Goal: Information Seeking & Learning: Find specific fact

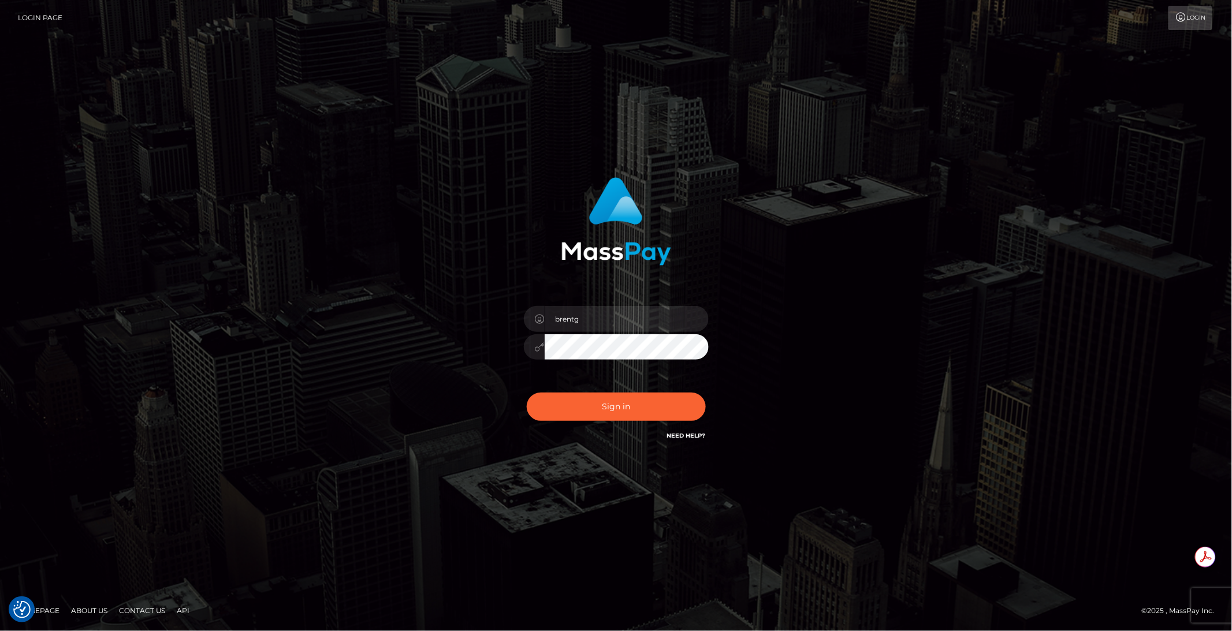
click at [601, 421] on div "Sign in Need Help?" at bounding box center [616, 411] width 202 height 51
click at [600, 418] on button "Sign in" at bounding box center [616, 407] width 179 height 28
type input "brentg"
click at [625, 404] on button "Sign in" at bounding box center [616, 407] width 179 height 28
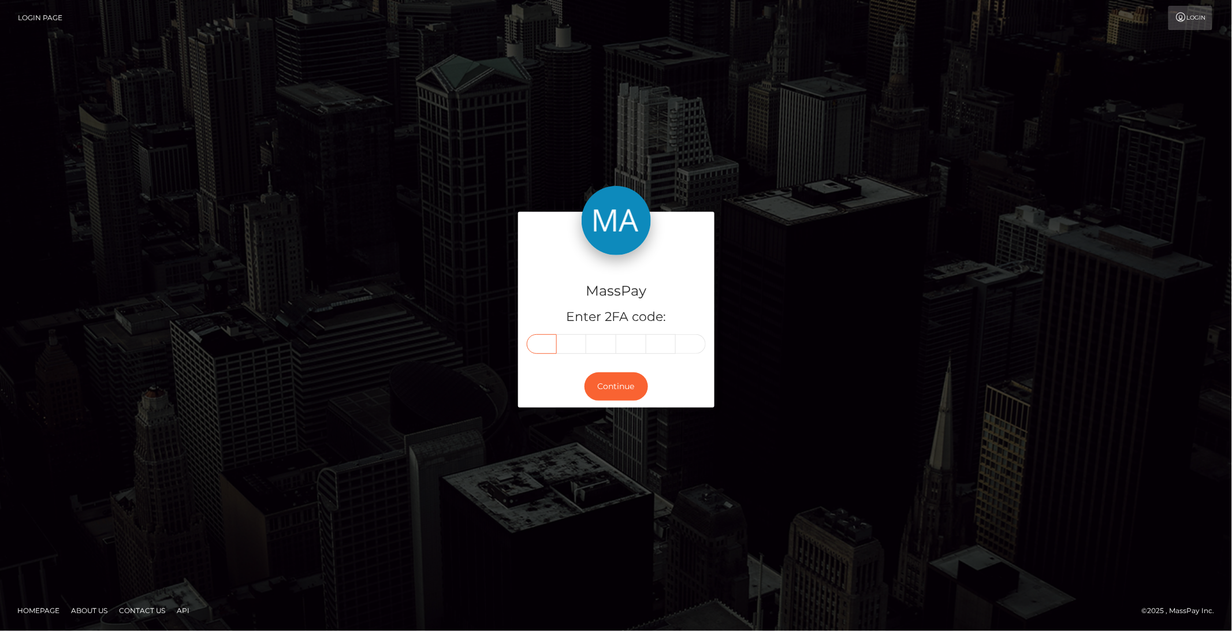
paste input "2"
type input "2"
type input "3"
type input "8"
type input "1"
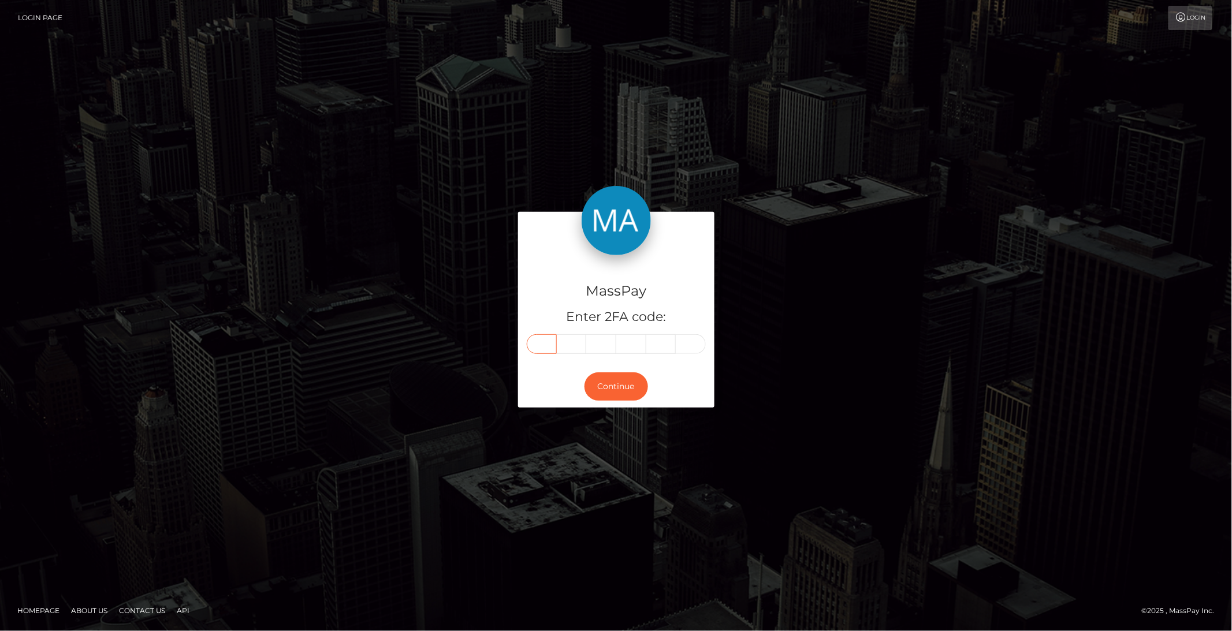
type input "4"
type input "8"
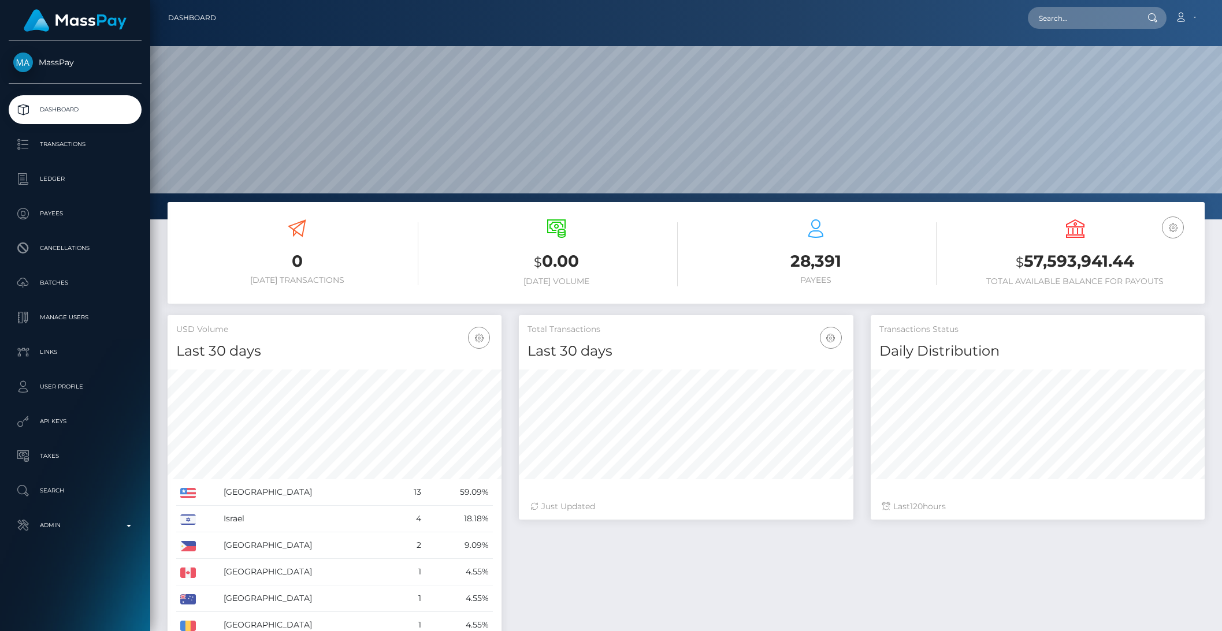
scroll to position [204, 333]
click at [79, 502] on link "Search" at bounding box center [75, 491] width 133 height 29
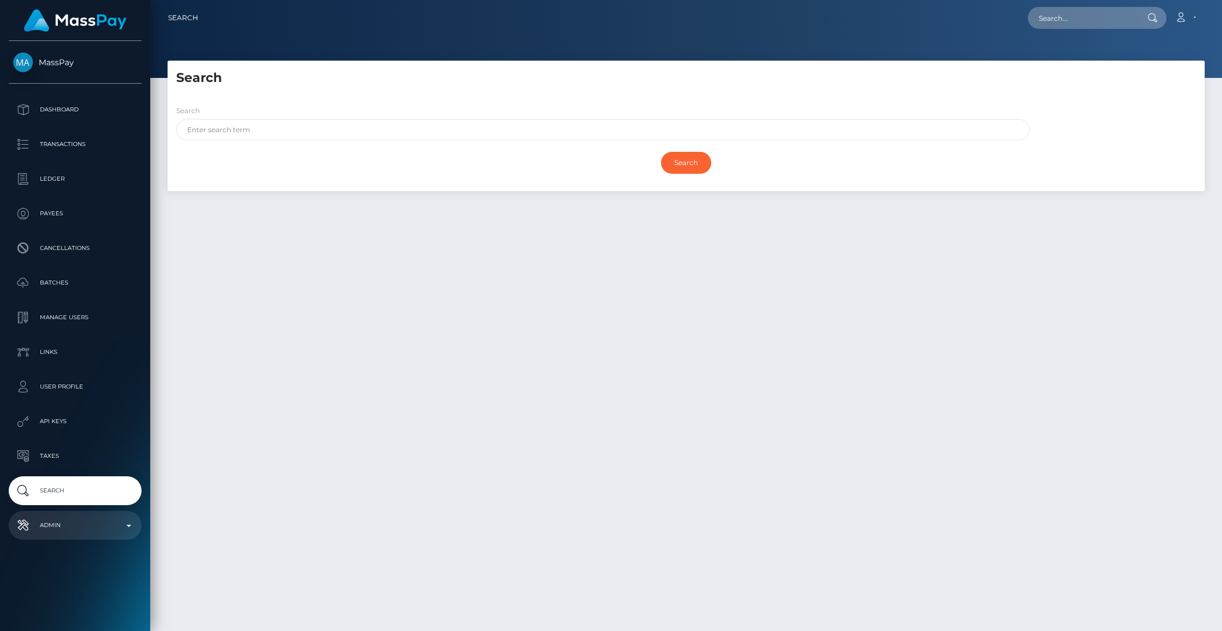
click at [77, 524] on p "Admin" at bounding box center [75, 525] width 124 height 17
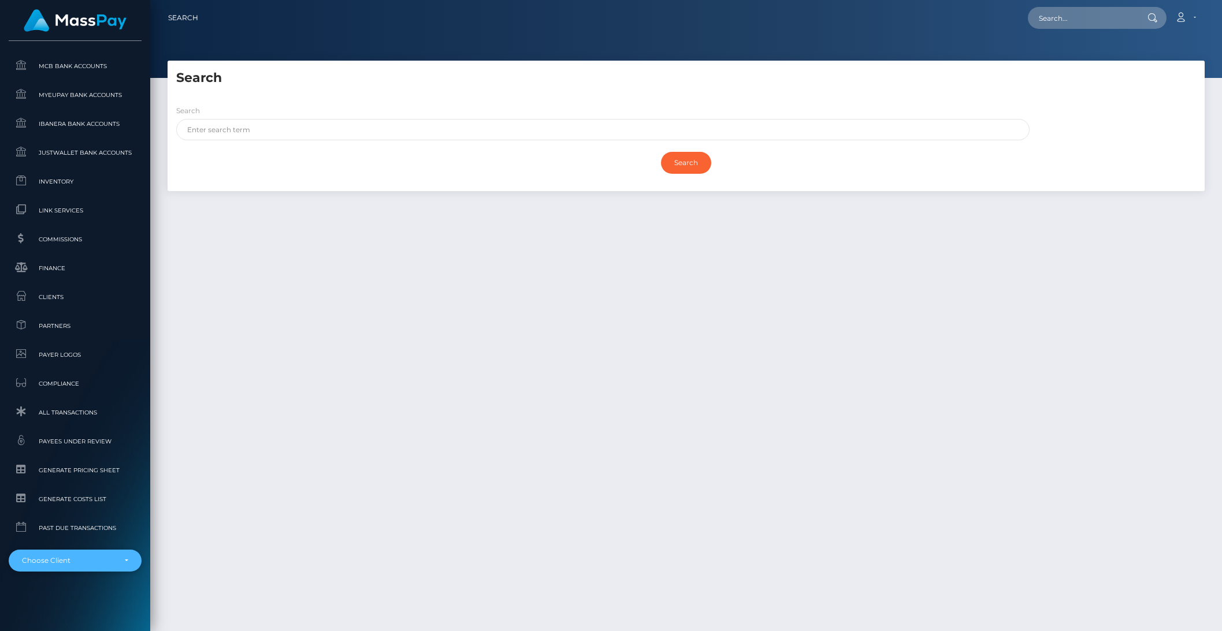
click at [60, 554] on div "Choose Client" at bounding box center [75, 561] width 133 height 22
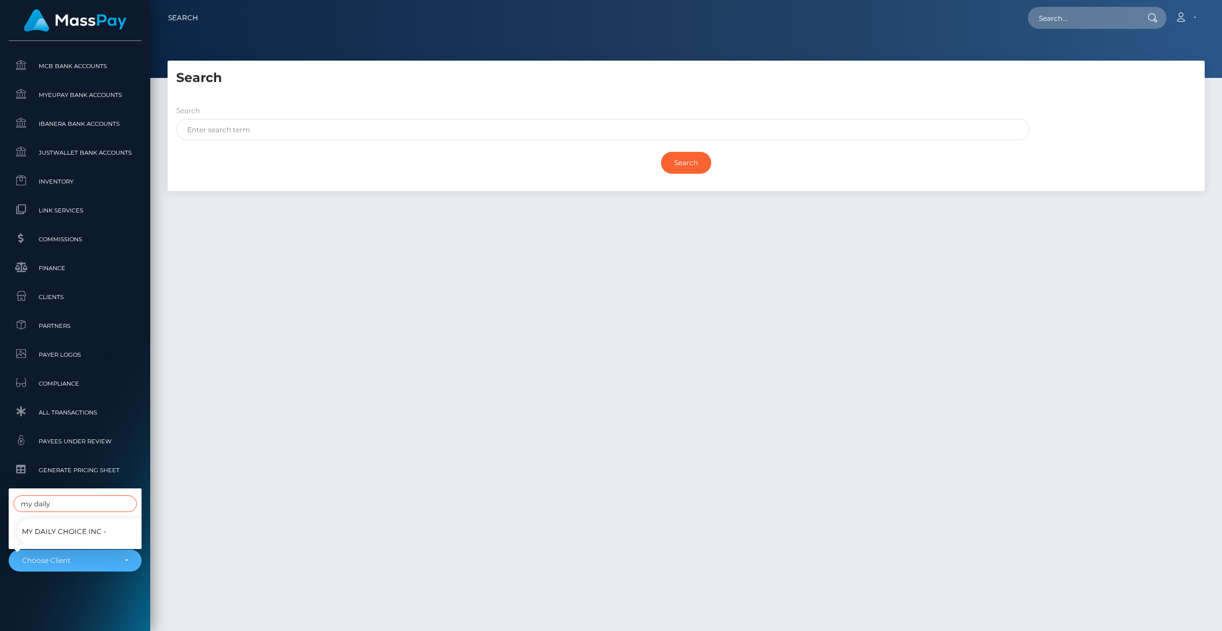
type input "my daily"
click at [42, 524] on span "My Daily Choice Inc -" at bounding box center [64, 531] width 84 height 15
select select "319"
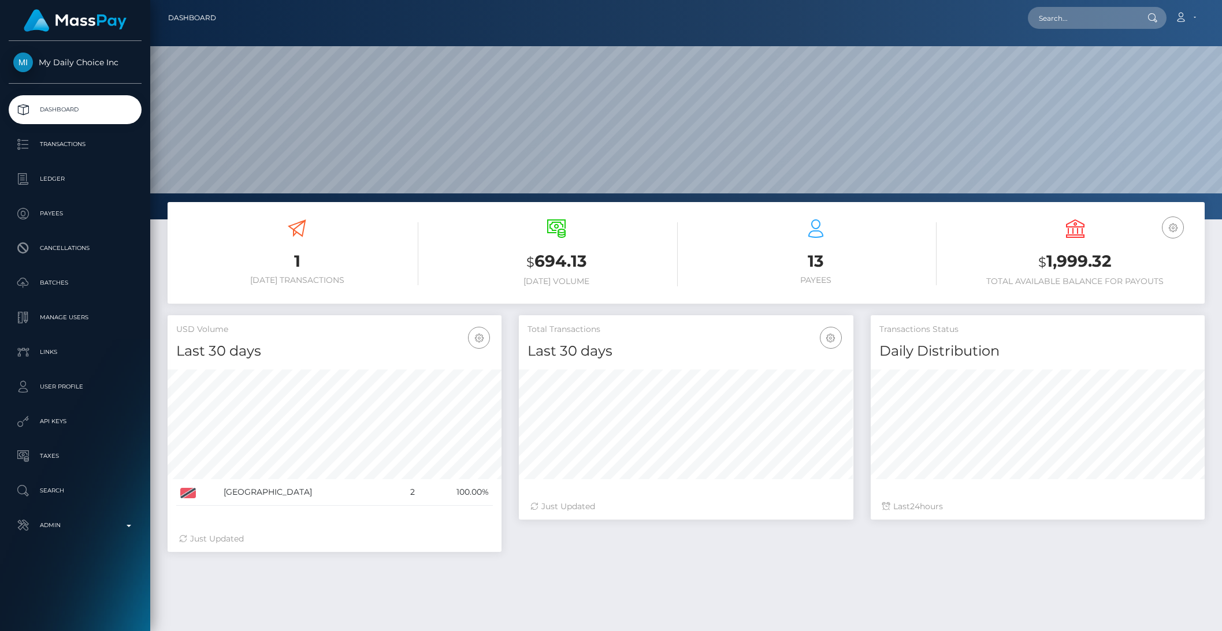
scroll to position [204, 333]
click at [65, 282] on p "Batches" at bounding box center [75, 282] width 124 height 17
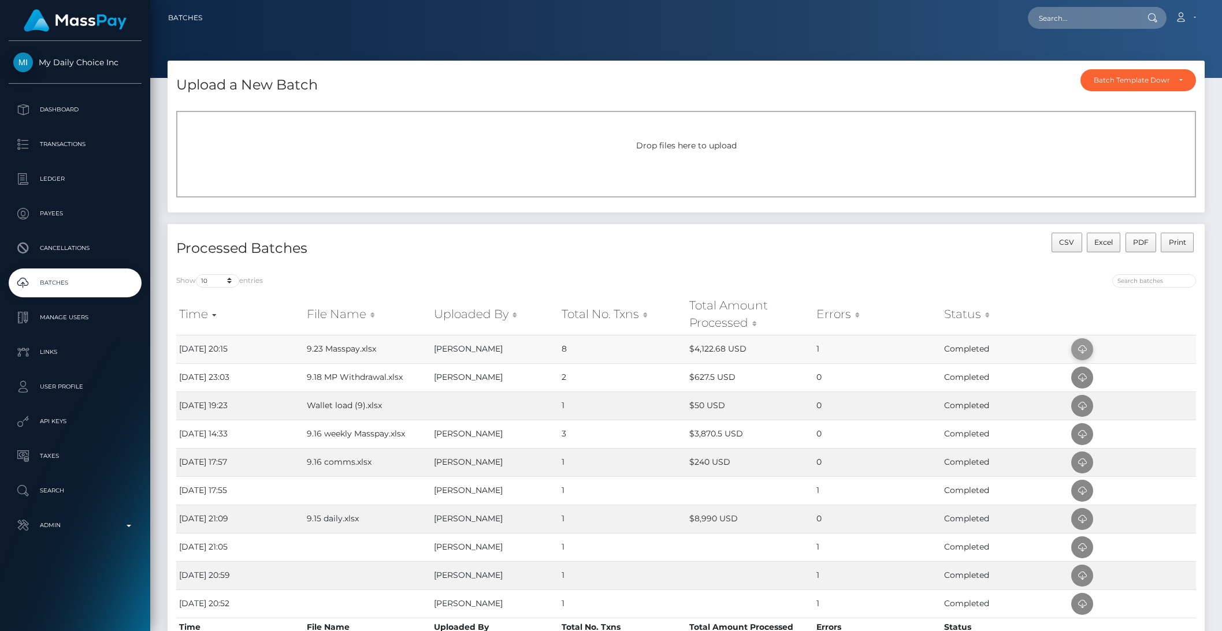
click at [1088, 347] on icon at bounding box center [1082, 350] width 14 height 14
click at [69, 111] on p "Dashboard" at bounding box center [75, 109] width 124 height 17
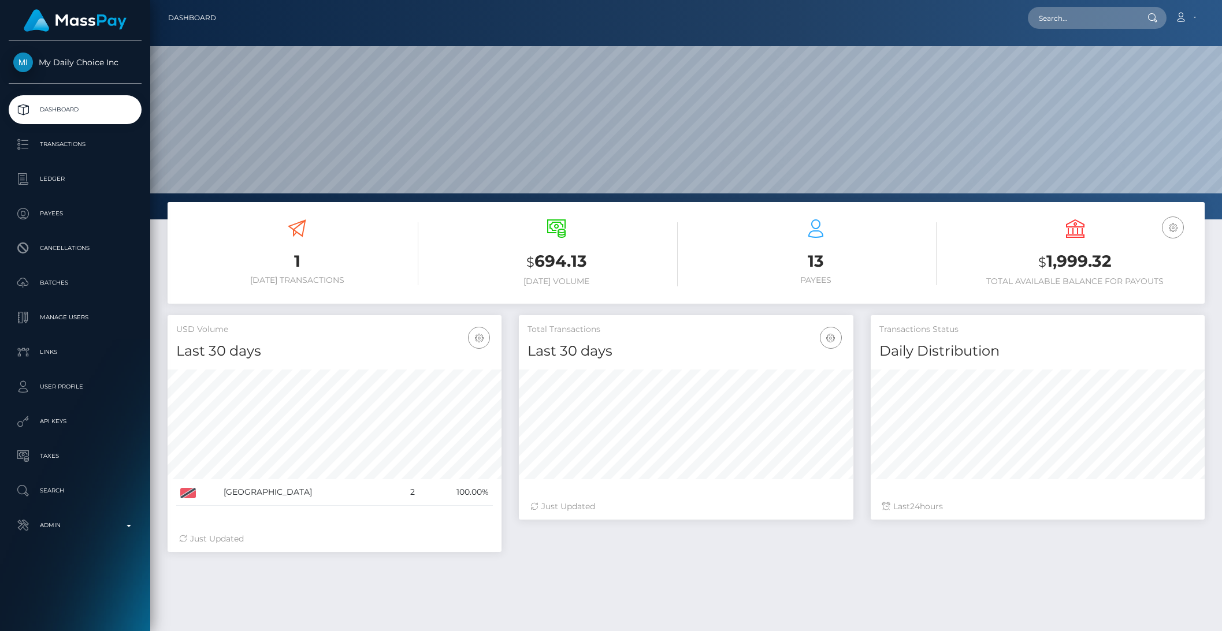
scroll to position [204, 333]
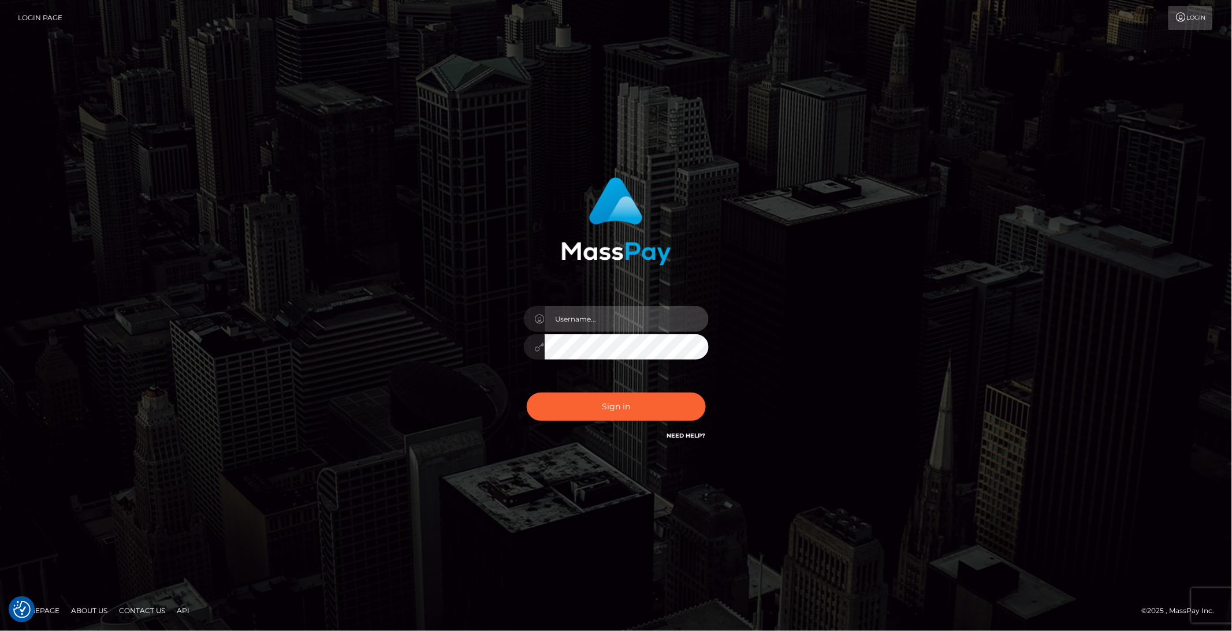
type input "brentg"
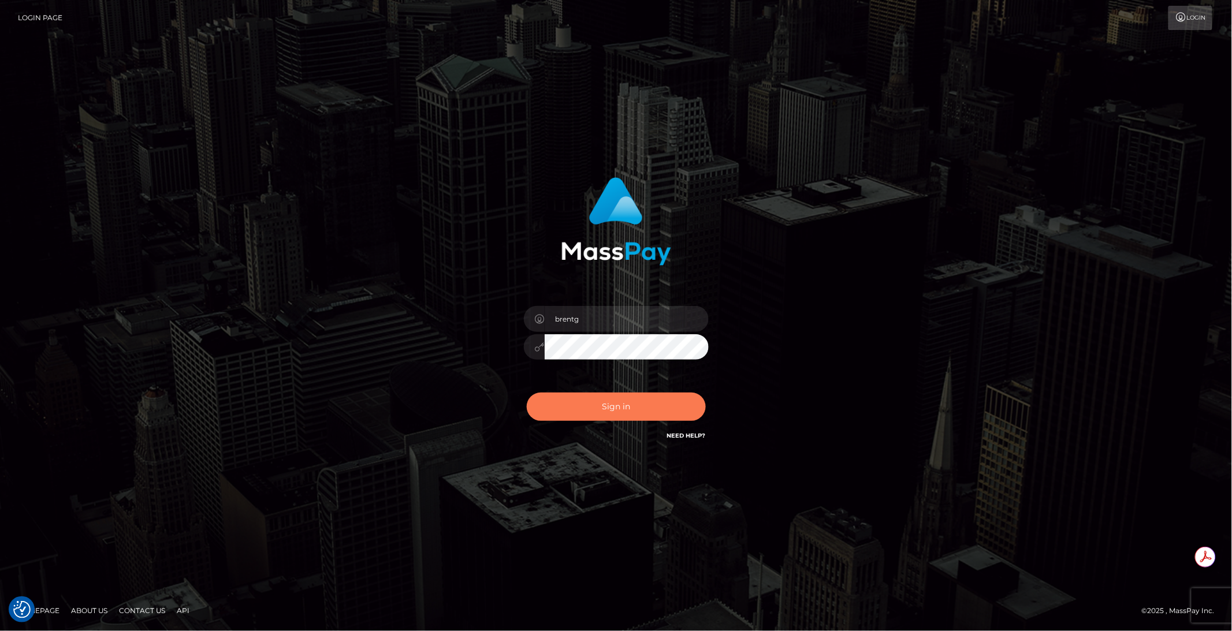
click at [602, 401] on button "Sign in" at bounding box center [616, 407] width 179 height 28
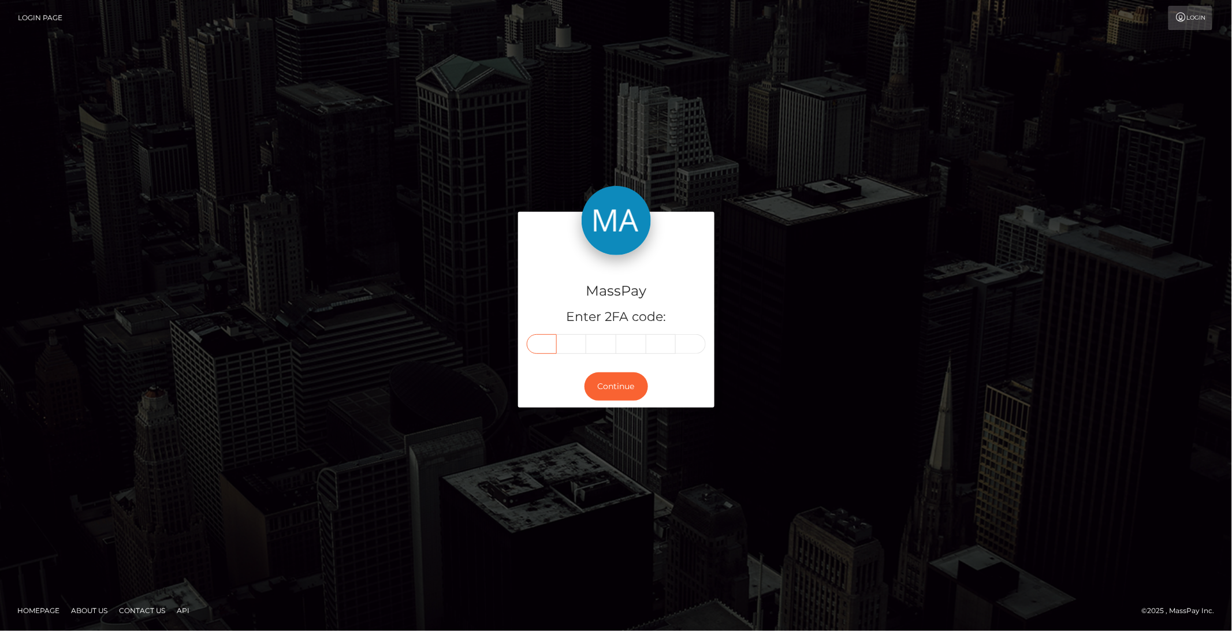
paste input "4"
type input "4"
type input "2"
type input "8"
type input "9"
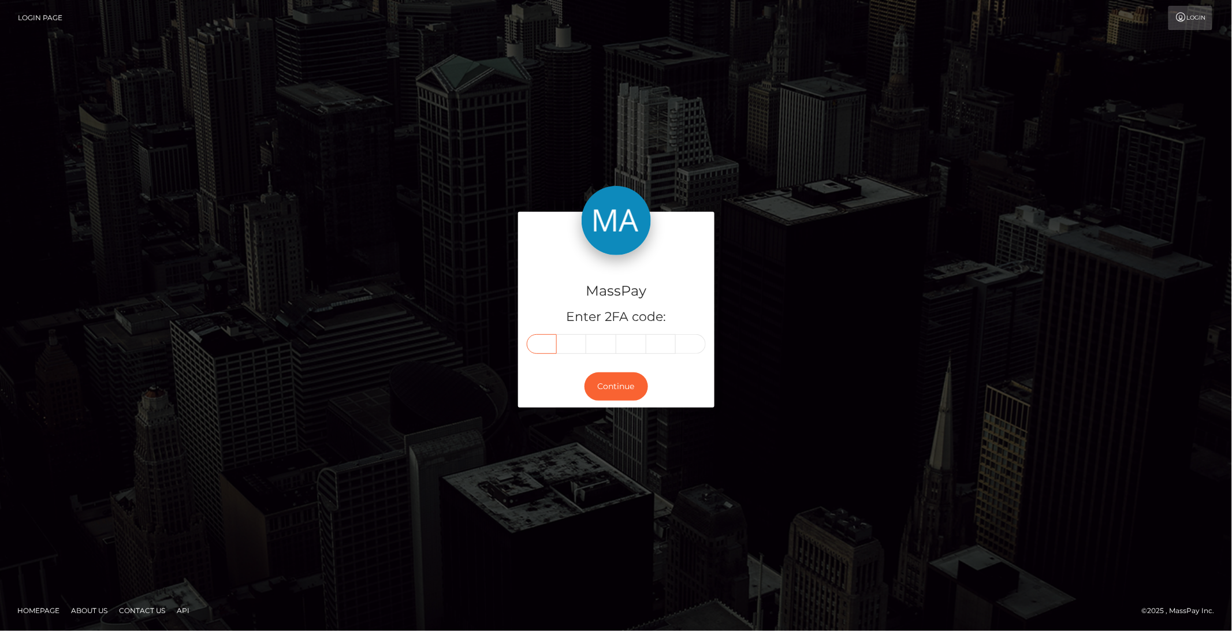
type input "4"
type input "9"
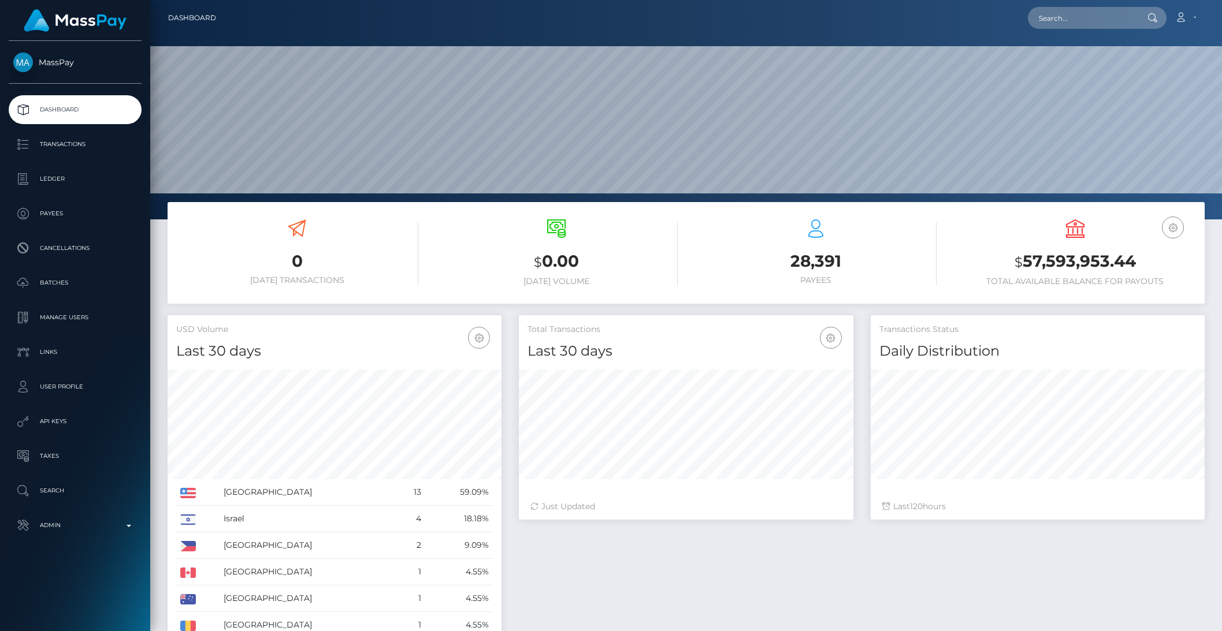
scroll to position [204, 333]
click at [1088, 18] on input "text" at bounding box center [1082, 18] width 109 height 22
paste input "1333859420"
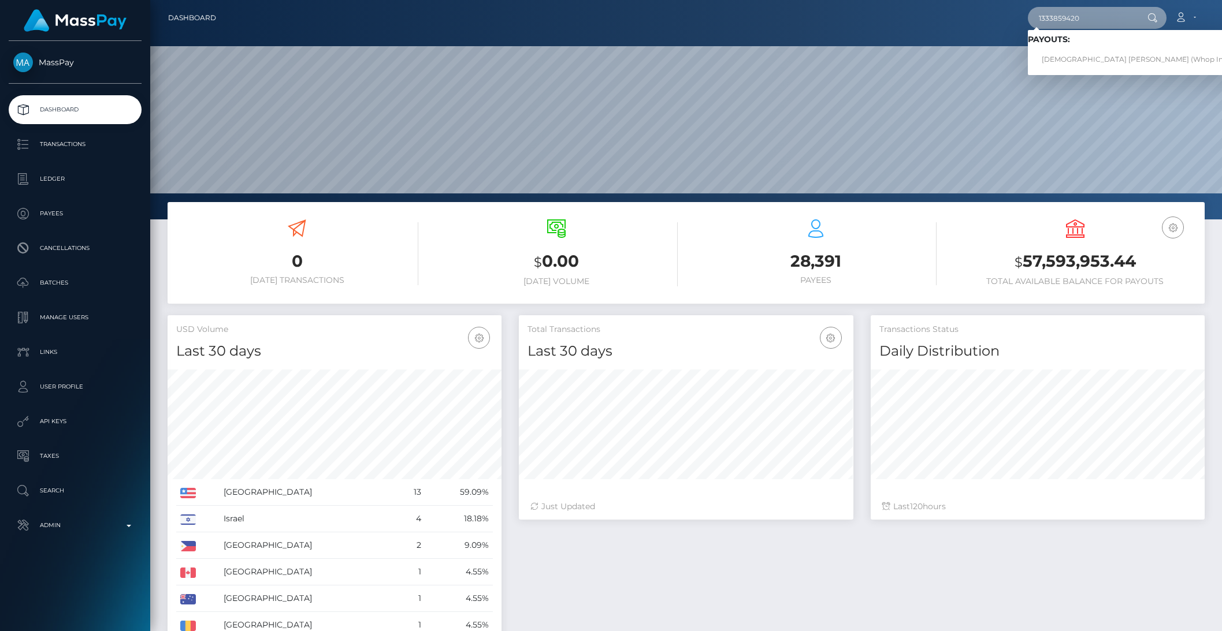
type input "1333859420"
click at [1084, 54] on link "JEVAUNIE ANTONIO DAYE (Whop Inc - )" at bounding box center [1139, 59] width 222 height 21
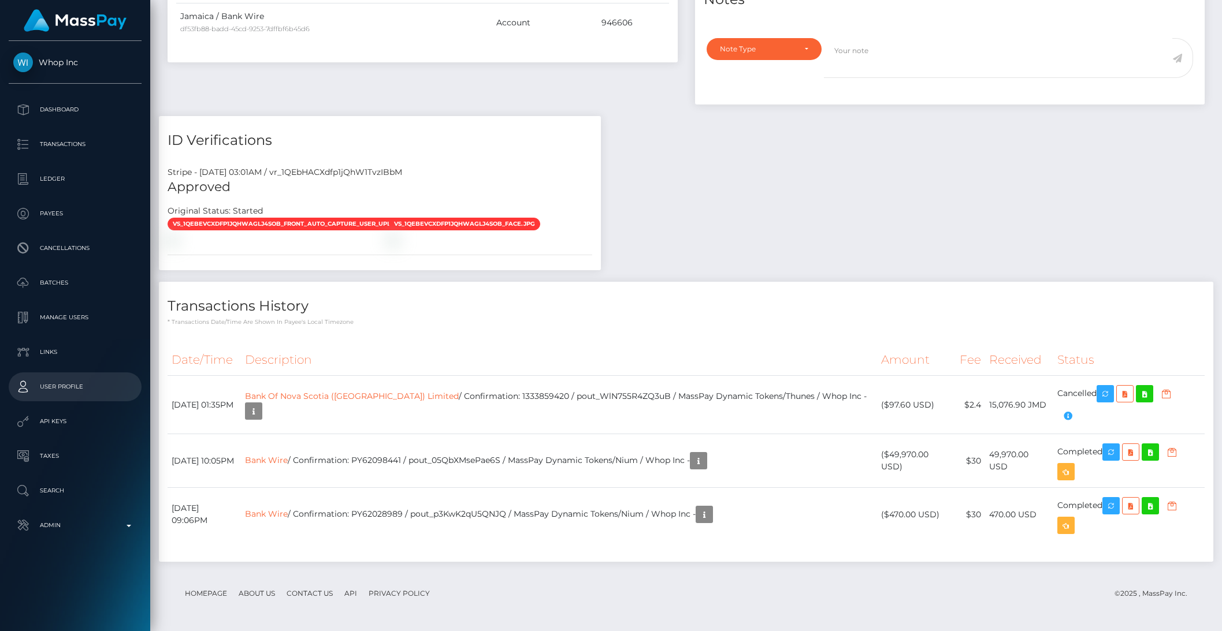
scroll to position [847, 0]
click at [586, 403] on td "Bank Of [GEOGRAPHIC_DATA] ([GEOGRAPHIC_DATA]) Limited / Confirmation: [FINANCIA…" at bounding box center [559, 405] width 636 height 58
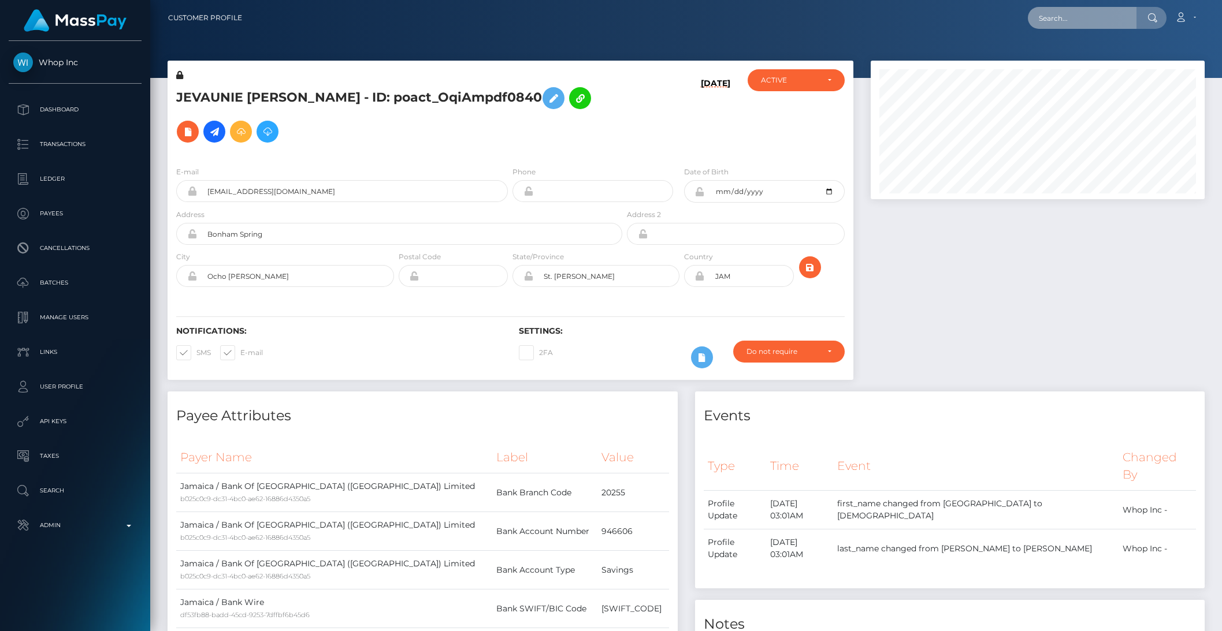
click at [1054, 20] on input "text" at bounding box center [1082, 18] width 109 height 22
paste input "4155f8d2-d024-40a8-9617-98a3355b129f""
type input "4155f8d2-d024-40a8-9617-98a3355b129f""
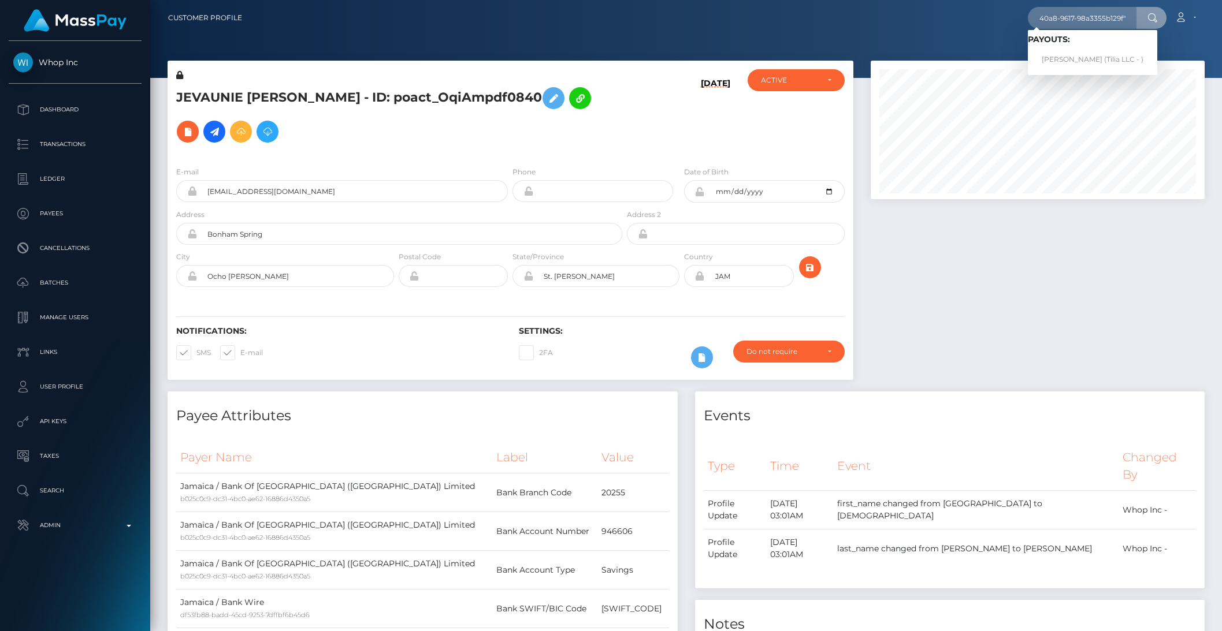
scroll to position [0, 0]
click at [1064, 58] on link "[PERSON_NAME] (Tilia LLC - )" at bounding box center [1092, 59] width 129 height 21
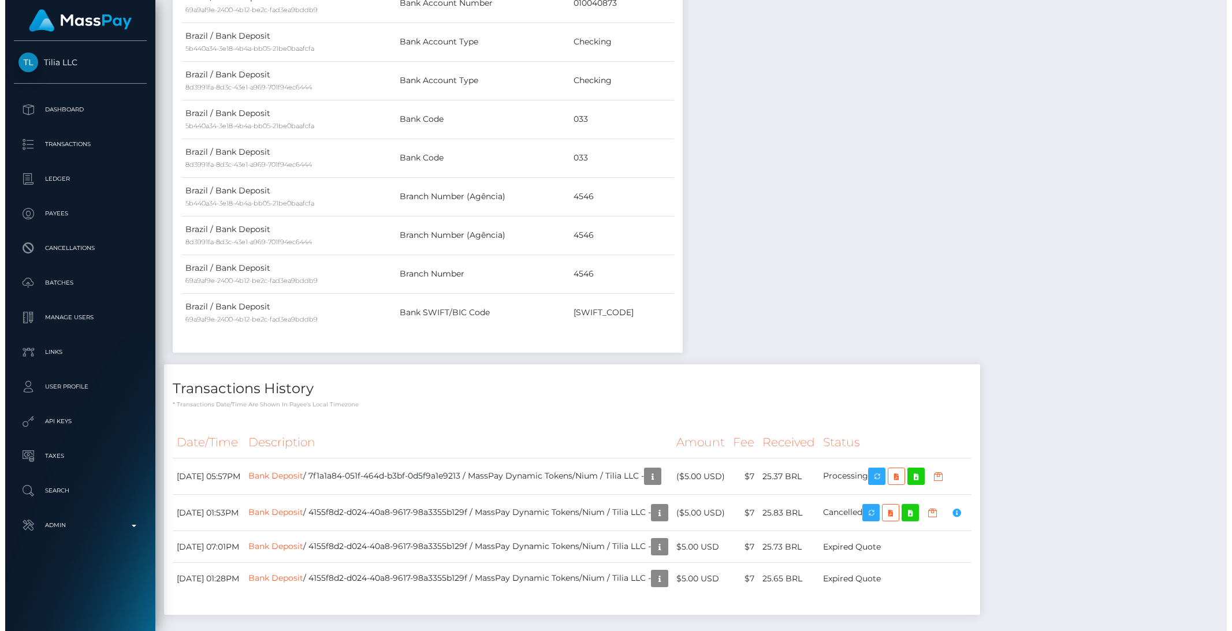
scroll to position [728, 0]
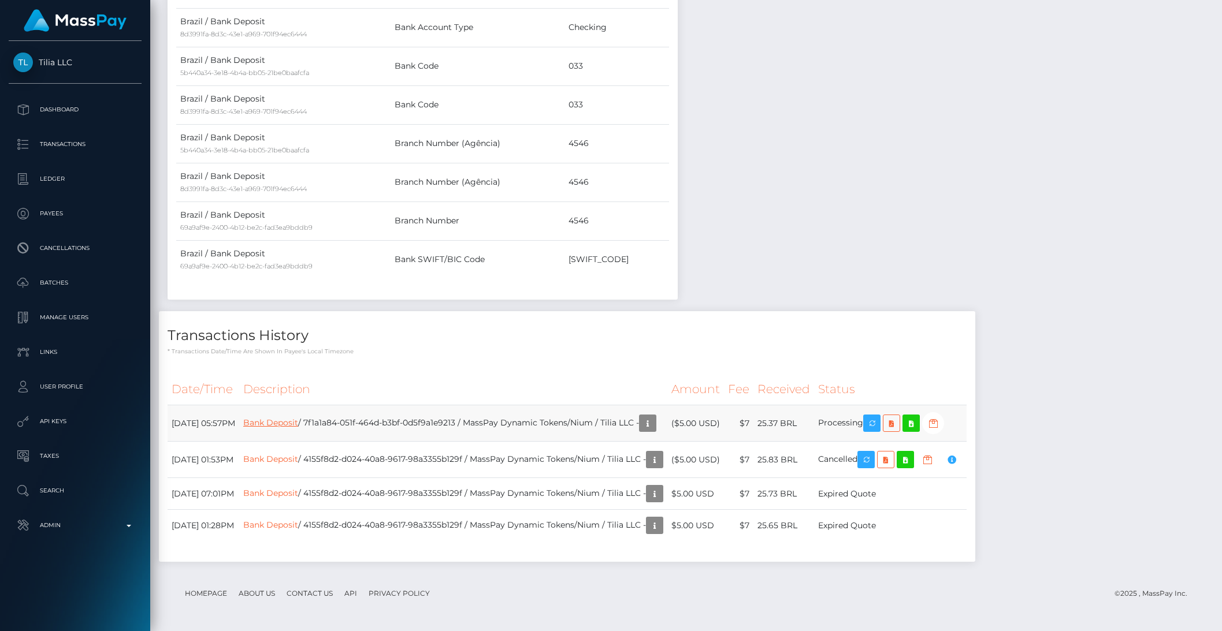
click at [298, 425] on link "Bank Deposit" at bounding box center [270, 423] width 55 height 10
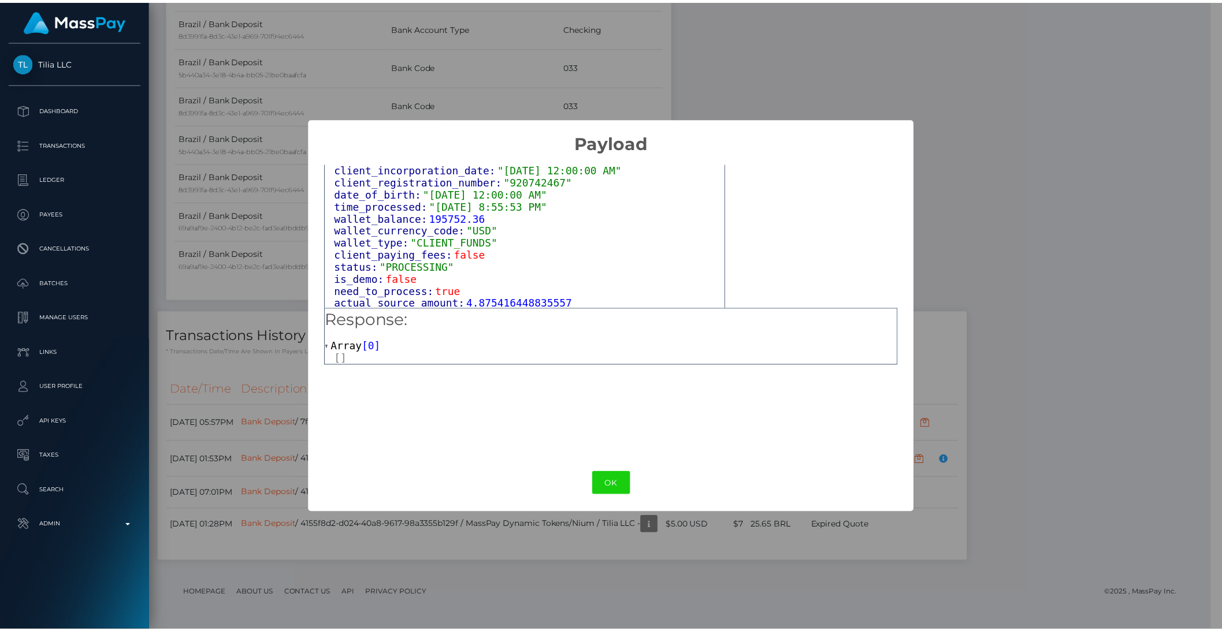
scroll to position [654, 0]
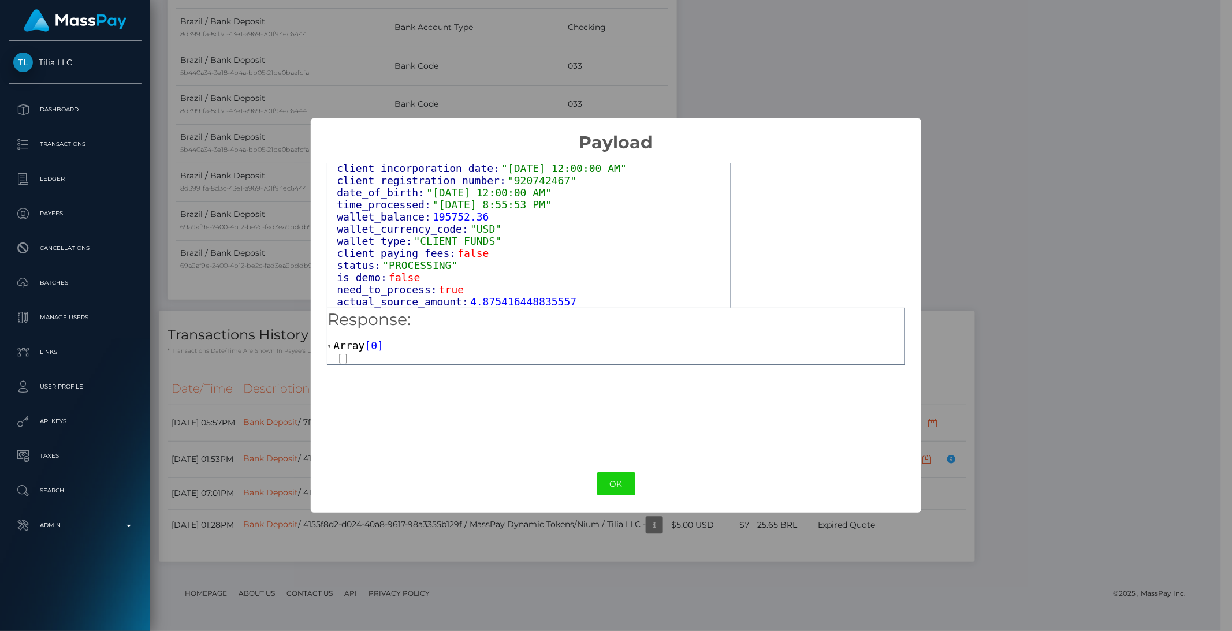
click at [621, 477] on button "OK" at bounding box center [616, 484] width 38 height 24
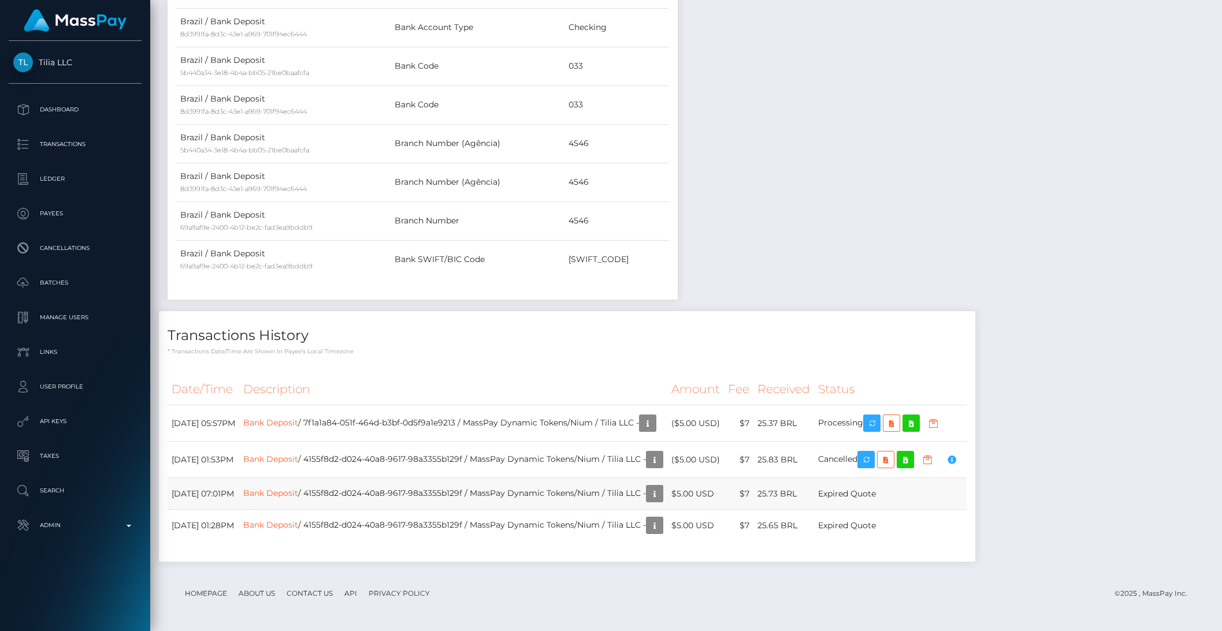
scroll to position [577440, 577244]
click at [94, 519] on p "Admin" at bounding box center [75, 525] width 124 height 17
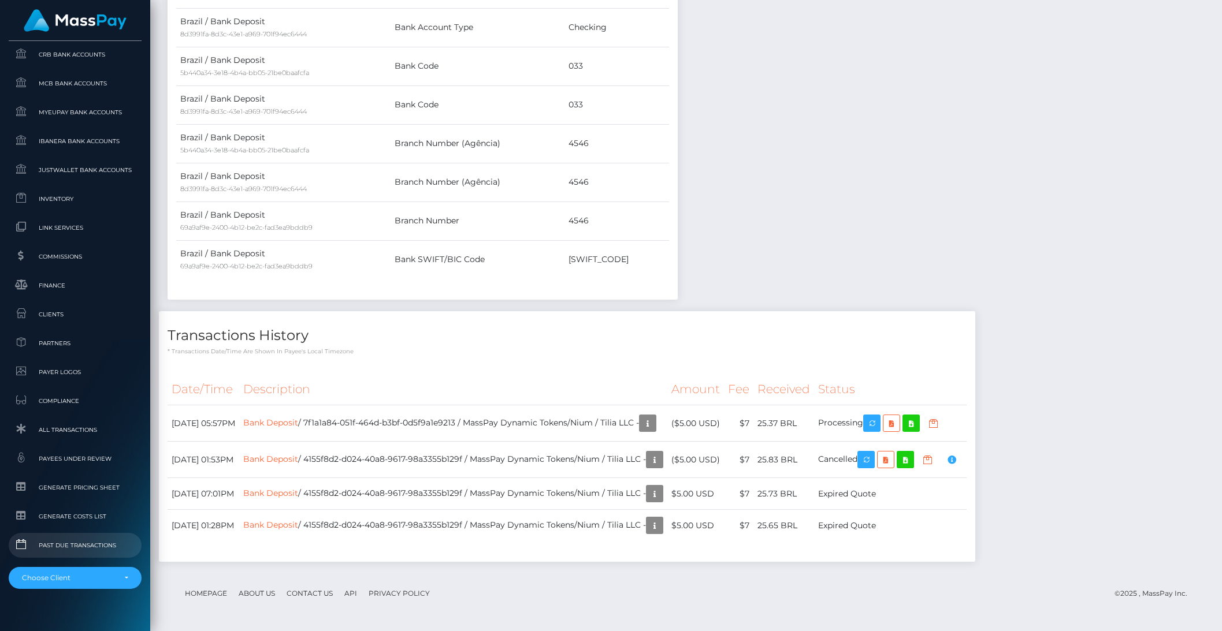
scroll to position [613, 0]
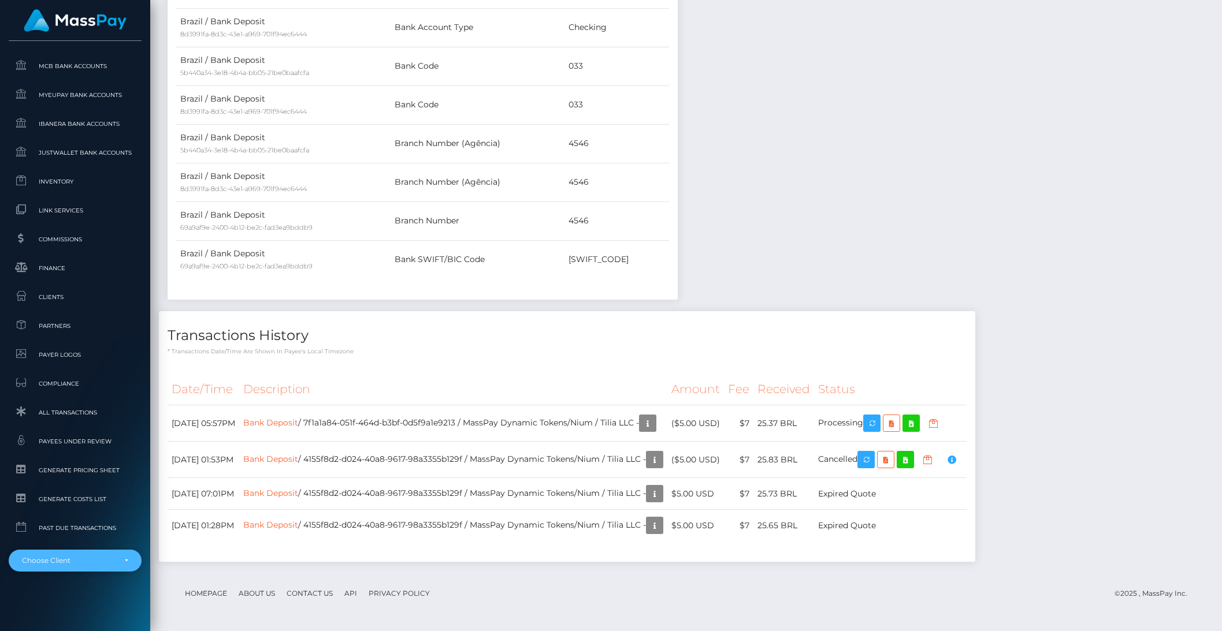
click at [86, 563] on div "Choose Client" at bounding box center [68, 560] width 93 height 9
type input "fyn"
click at [59, 629] on div "Tilia LLC Dashboard Transactions Ledger Payees Cancellations" at bounding box center [75, 335] width 150 height 588
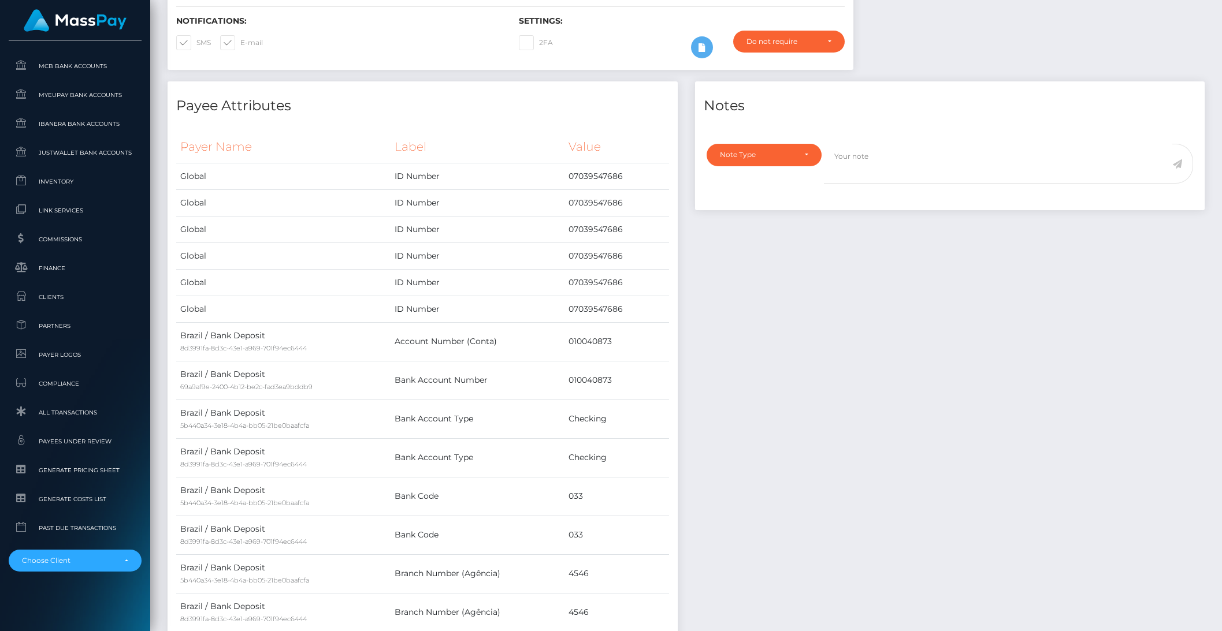
scroll to position [0, 0]
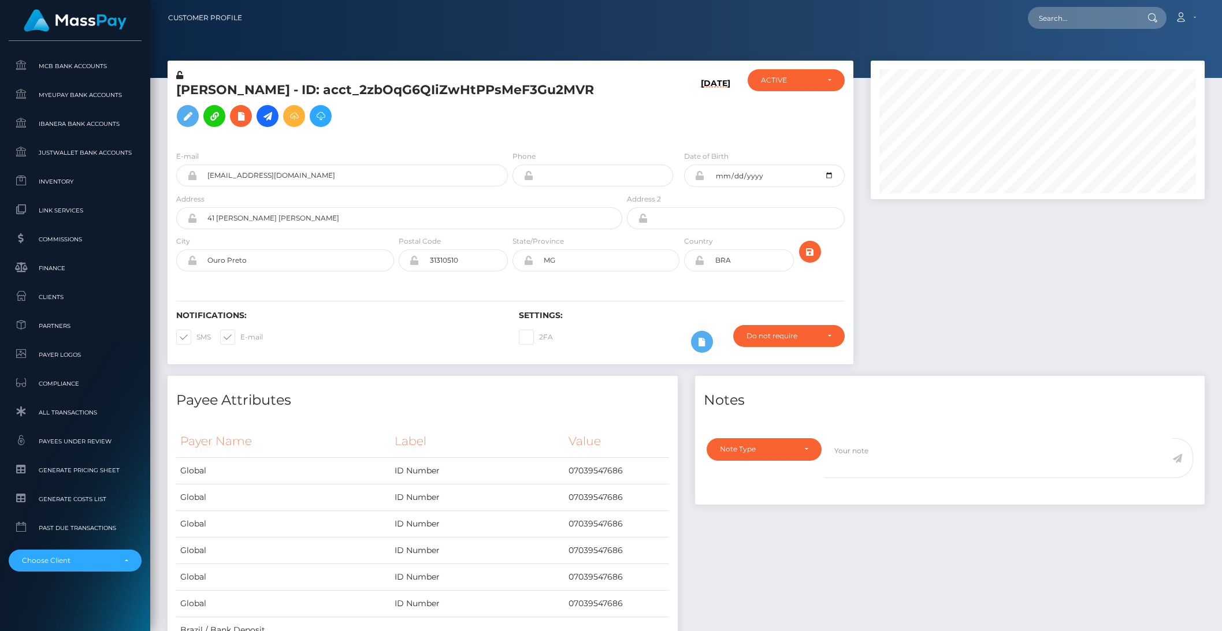
click at [1105, 36] on div at bounding box center [685, 39] width 1071 height 78
click at [1105, 32] on nav "Customer Profile Loading... Loading... Account" at bounding box center [685, 18] width 1071 height 36
click at [1107, 28] on input "text" at bounding box center [1082, 18] width 109 height 22
paste input "pout_K8H38cBZ75Lyc"
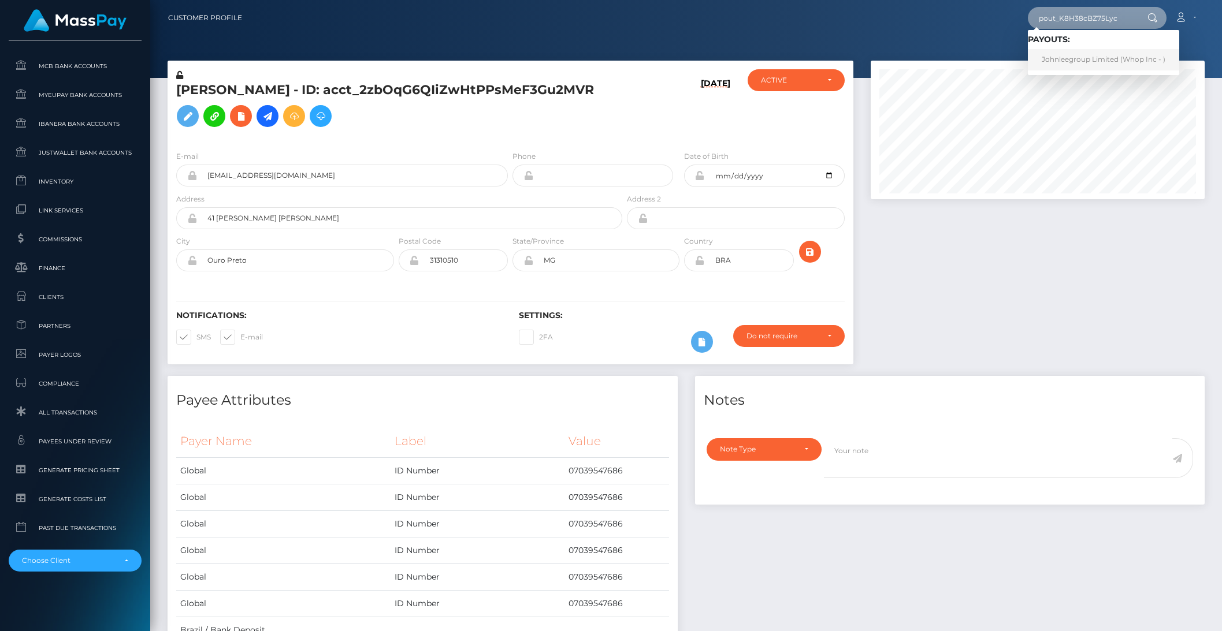
type input "pout_K8H38cBZ75Lyc"
click at [1093, 55] on link "Johnleegroup Limited (Whop Inc - )" at bounding box center [1103, 59] width 151 height 21
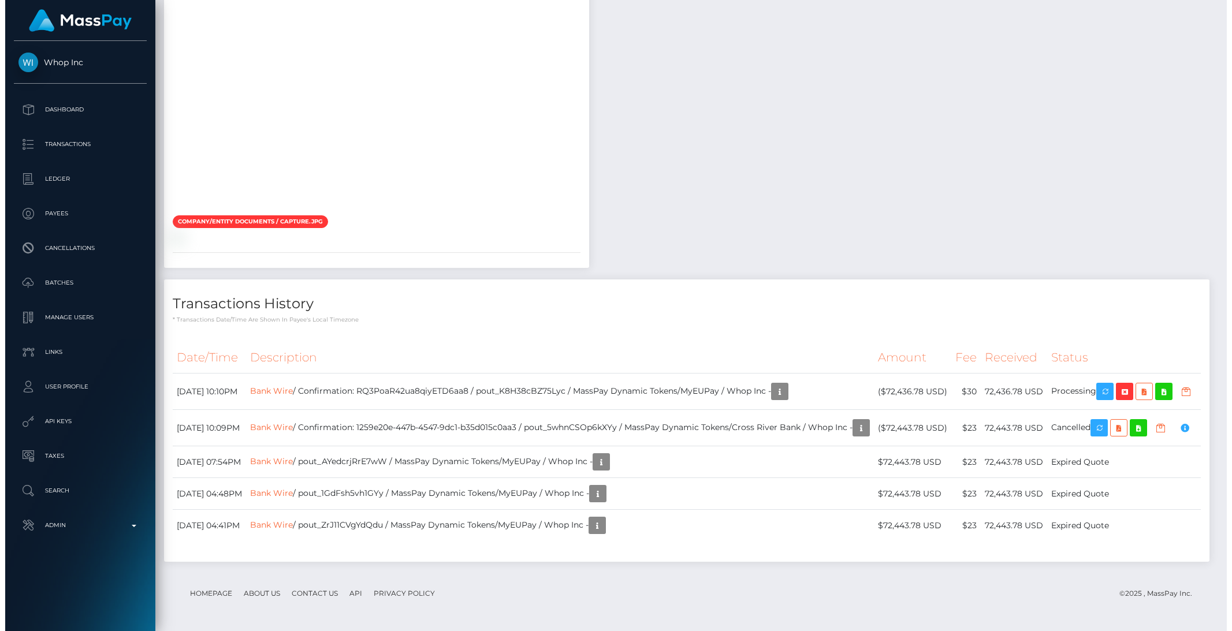
scroll to position [139, 333]
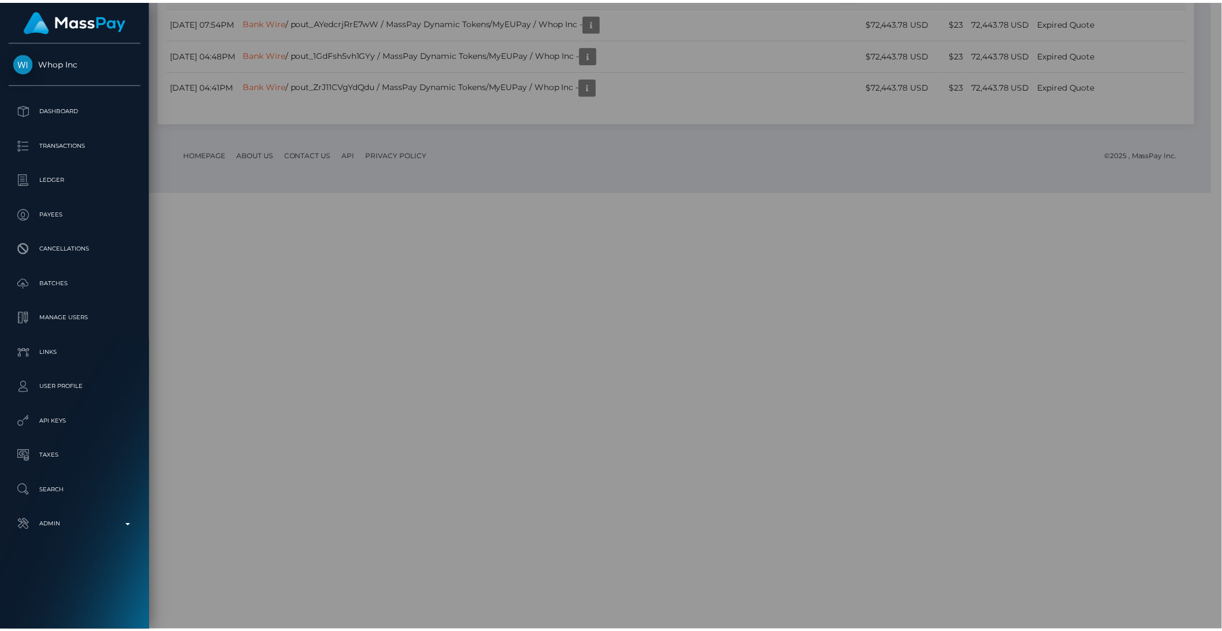
scroll to position [577440, 577244]
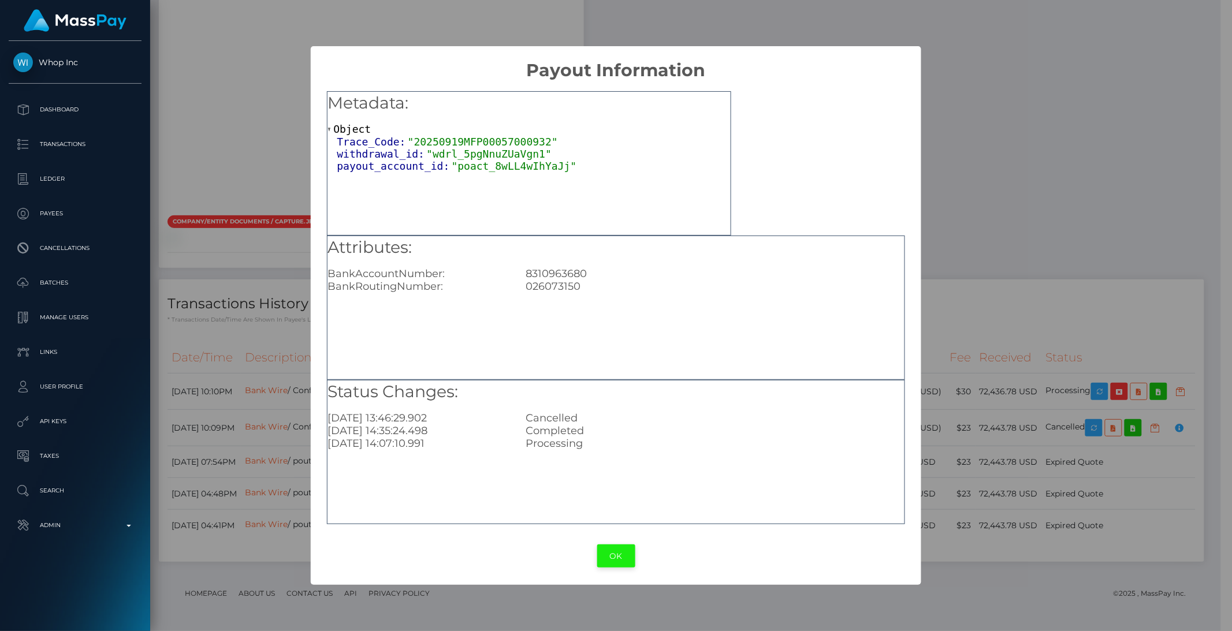
click at [628, 550] on button "OK" at bounding box center [616, 557] width 38 height 24
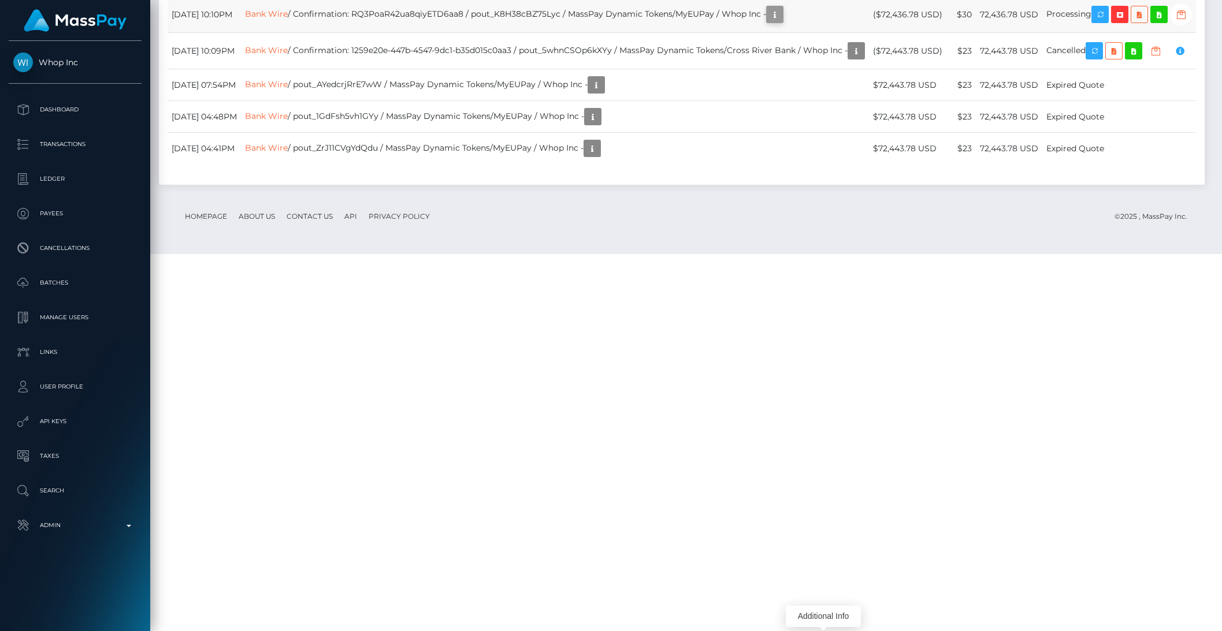
click at [781, 22] on icon "button" at bounding box center [775, 15] width 14 height 14
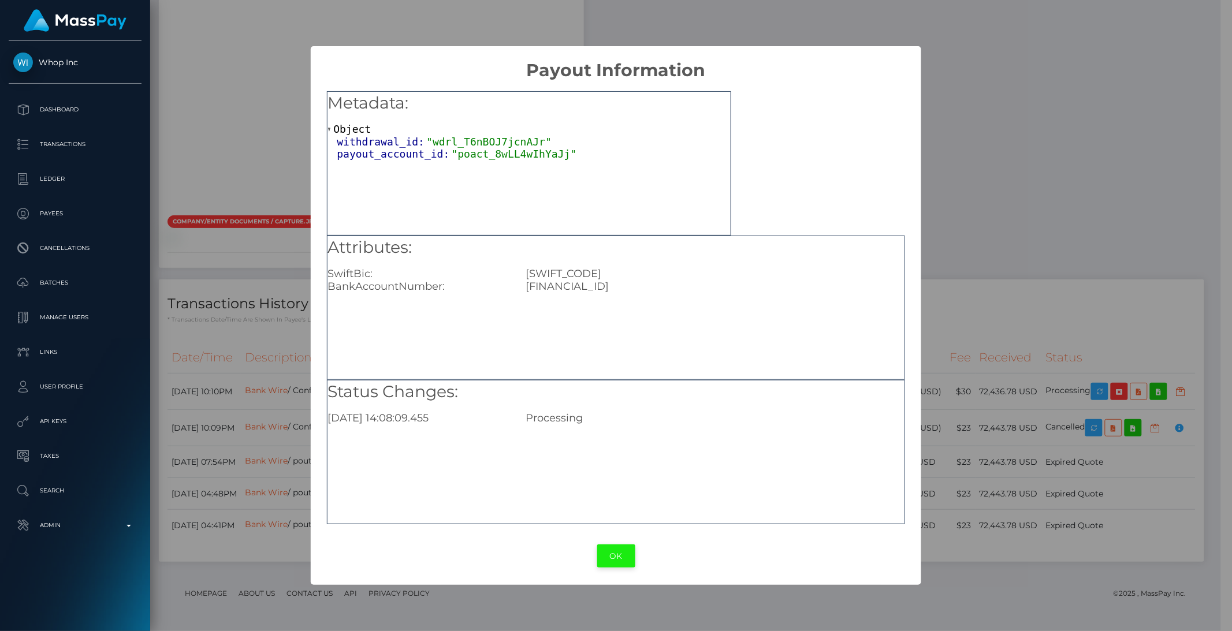
click at [619, 556] on button "OK" at bounding box center [616, 557] width 38 height 24
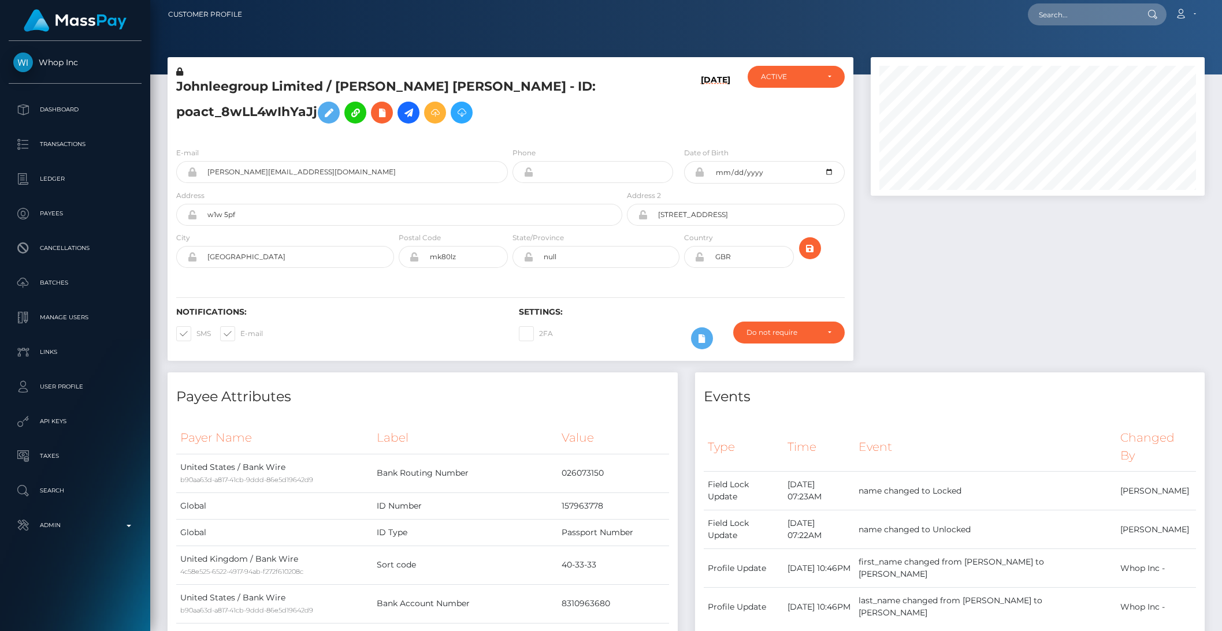
scroll to position [0, 0]
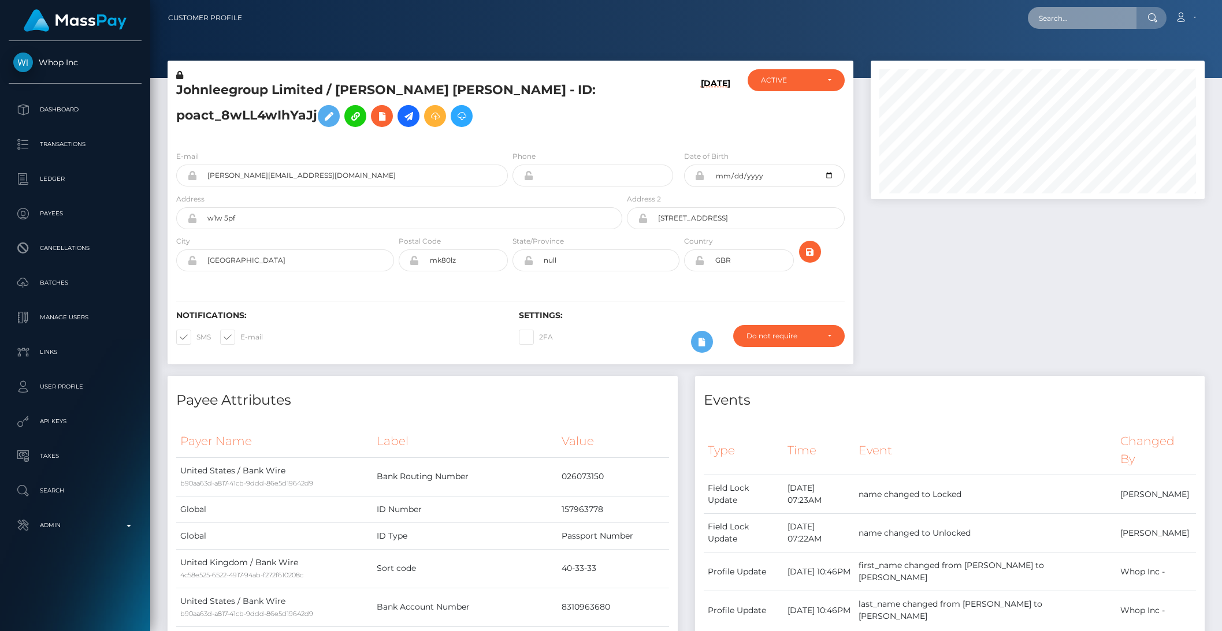
click at [1067, 21] on input "text" at bounding box center [1082, 18] width 109 height 22
type input "[PERSON_NAME][EMAIL_ADDRESS][DOMAIN_NAME]"
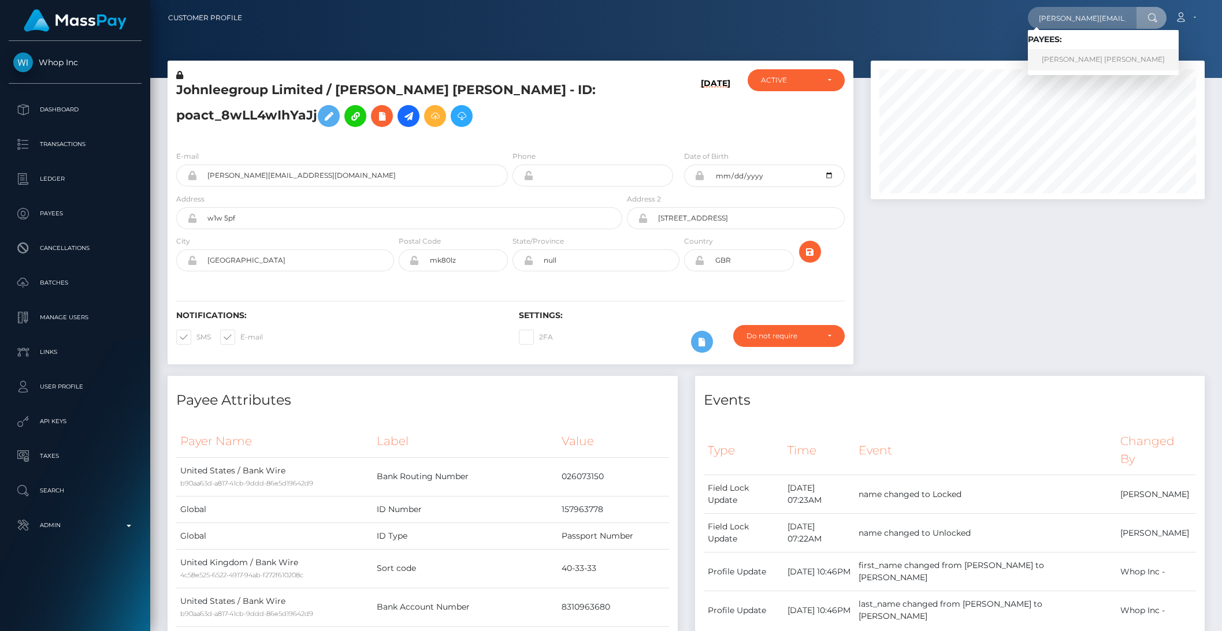
click at [1072, 54] on link "[PERSON_NAME] [PERSON_NAME]" at bounding box center [1103, 59] width 151 height 21
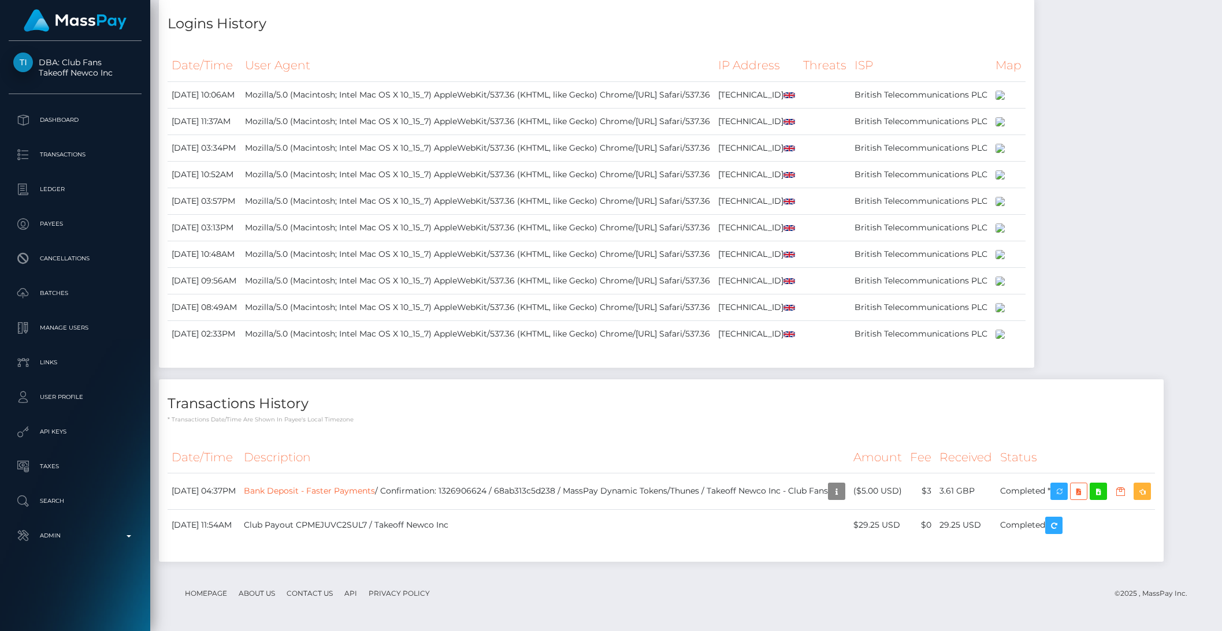
scroll to position [971, 0]
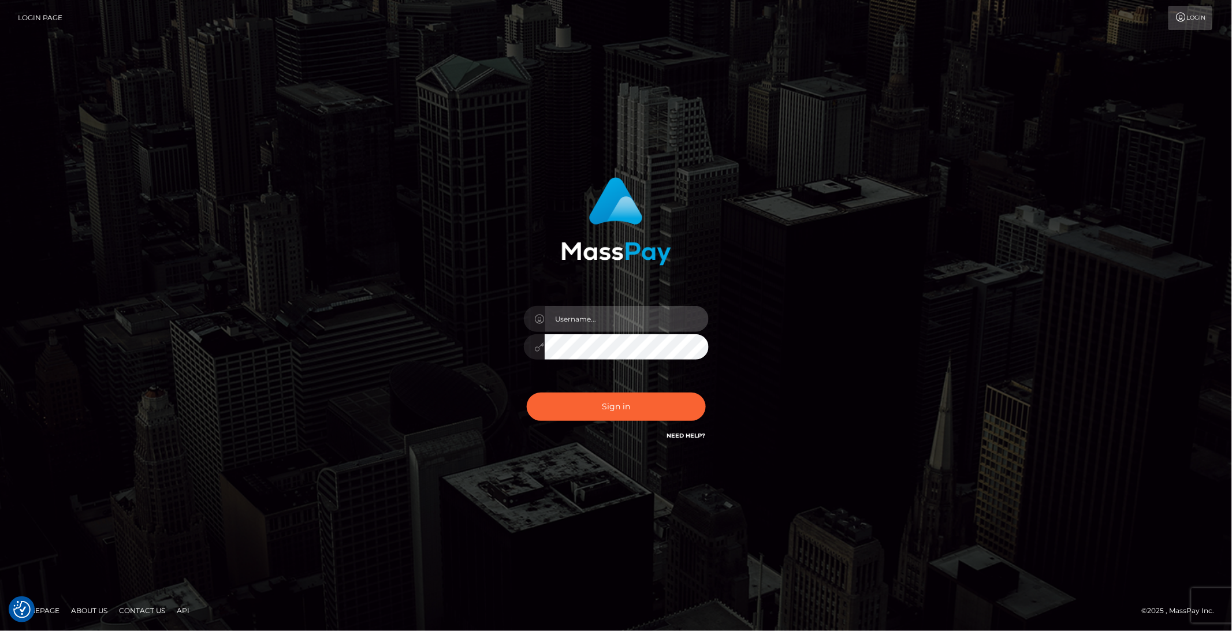
type input "brentg"
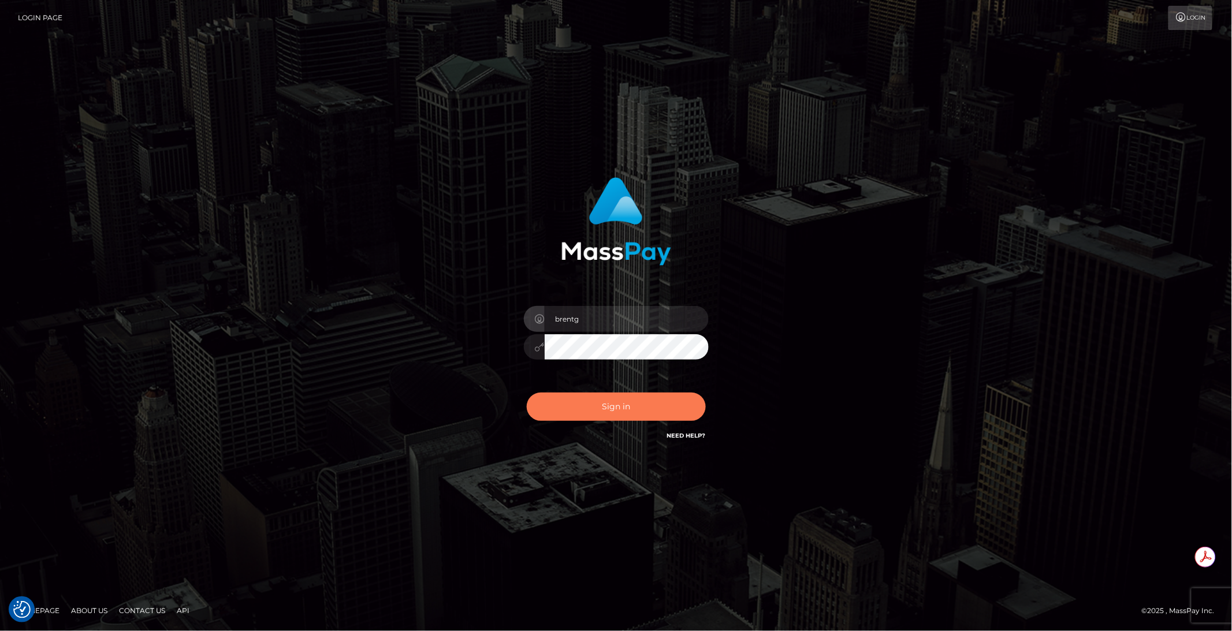
click at [616, 407] on button "Sign in" at bounding box center [616, 407] width 179 height 28
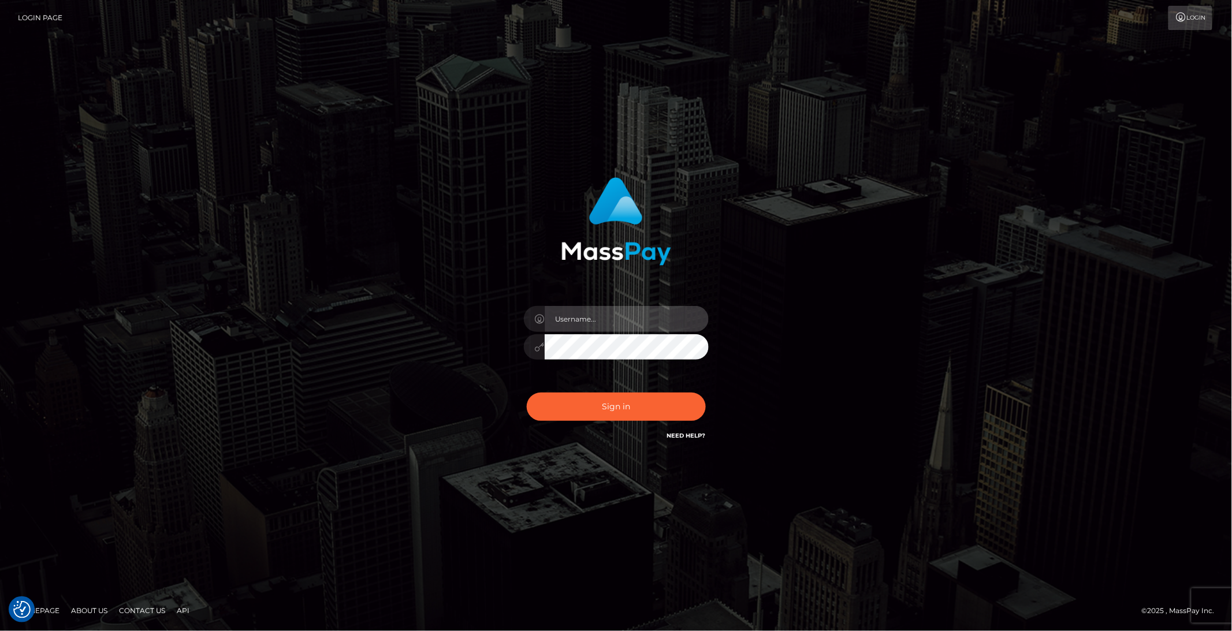
type input "brentg"
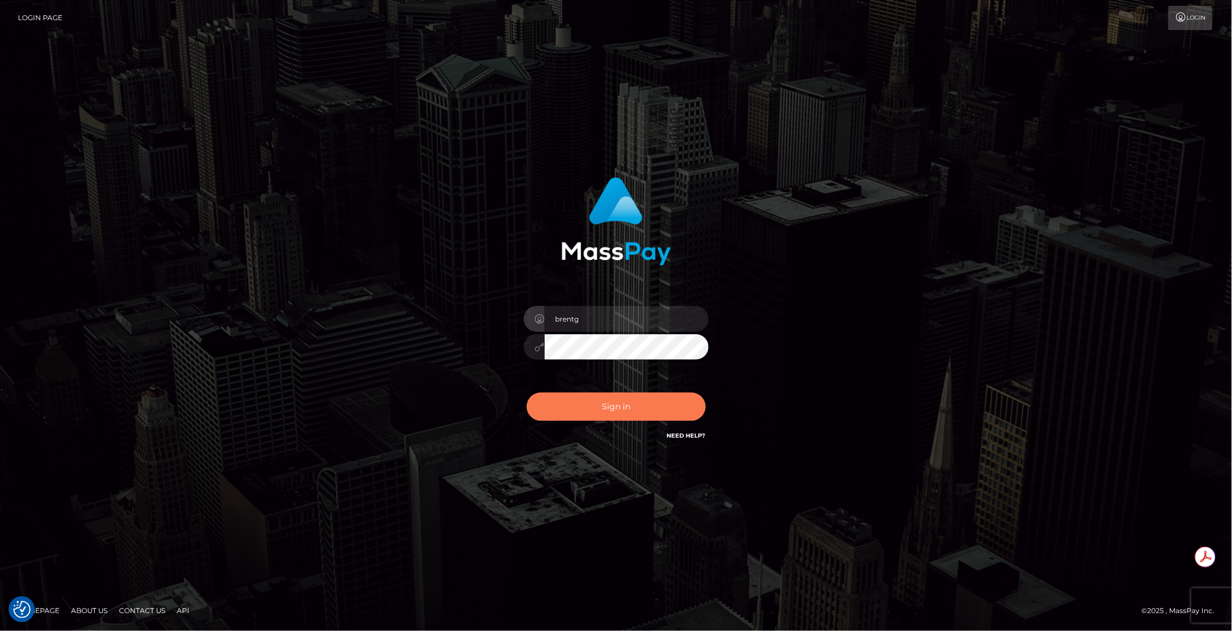
click at [616, 407] on button "Sign in" at bounding box center [616, 407] width 179 height 28
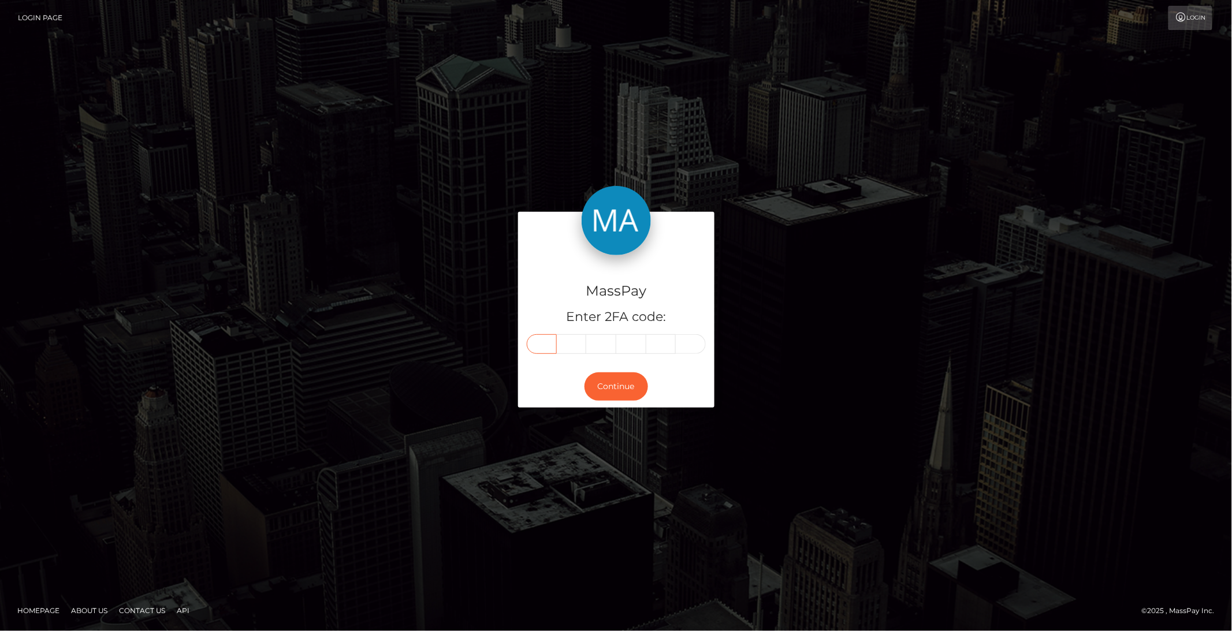
paste input "8"
type input "8"
type input "4"
type input "2"
type input "5"
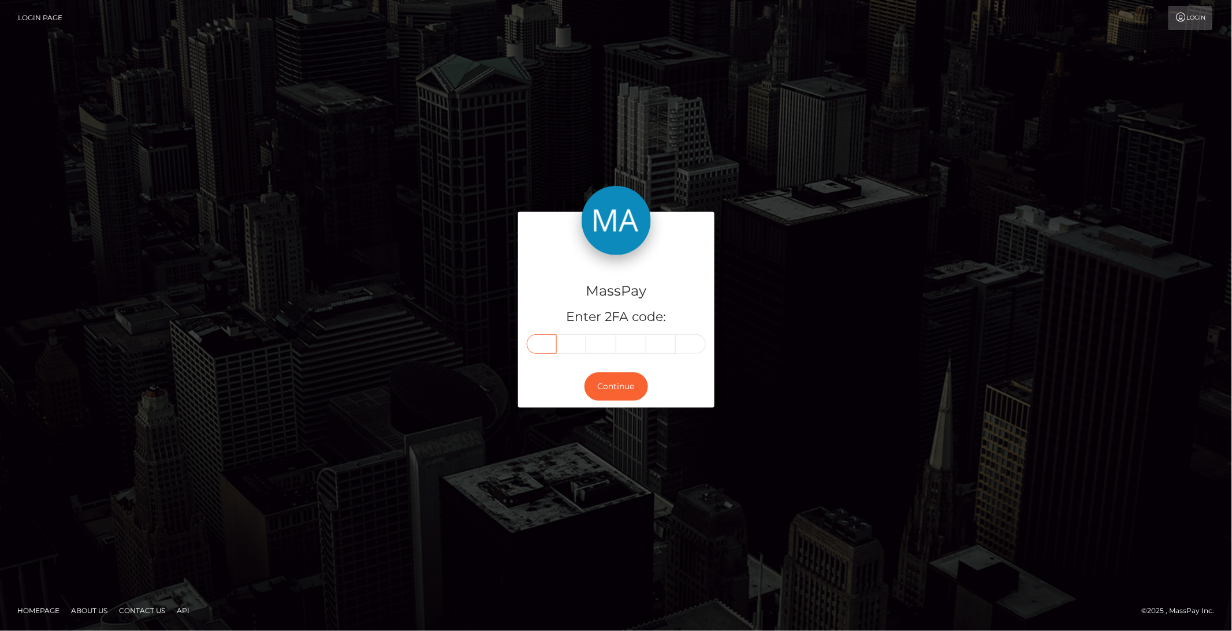
type input "4"
type input "0"
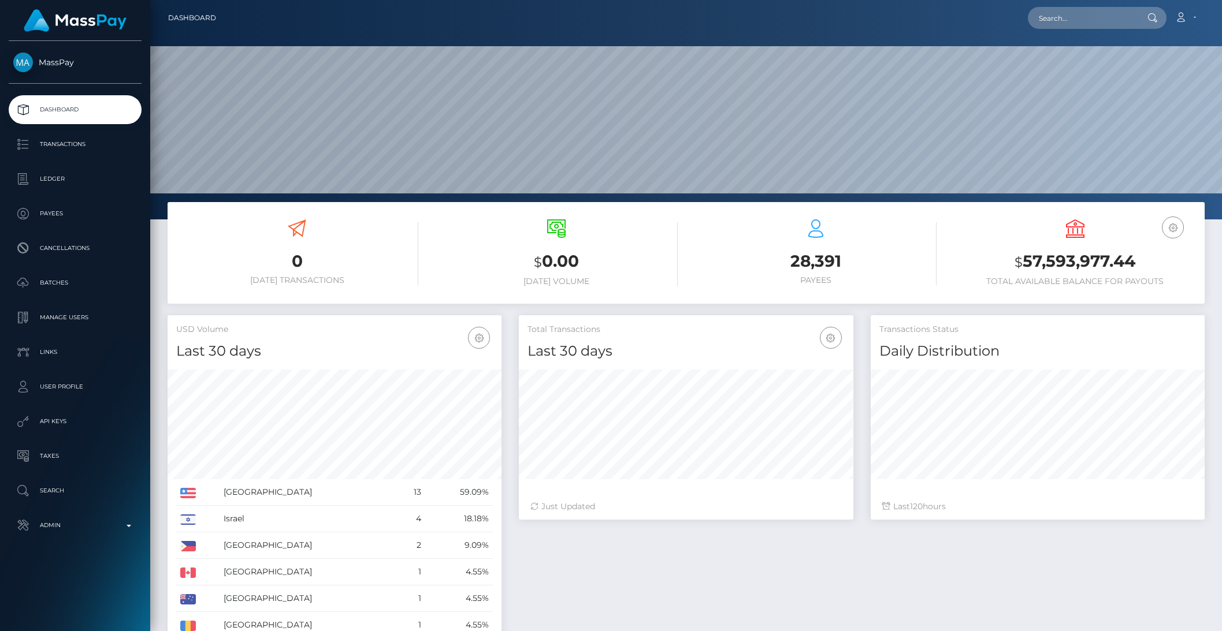
scroll to position [204, 333]
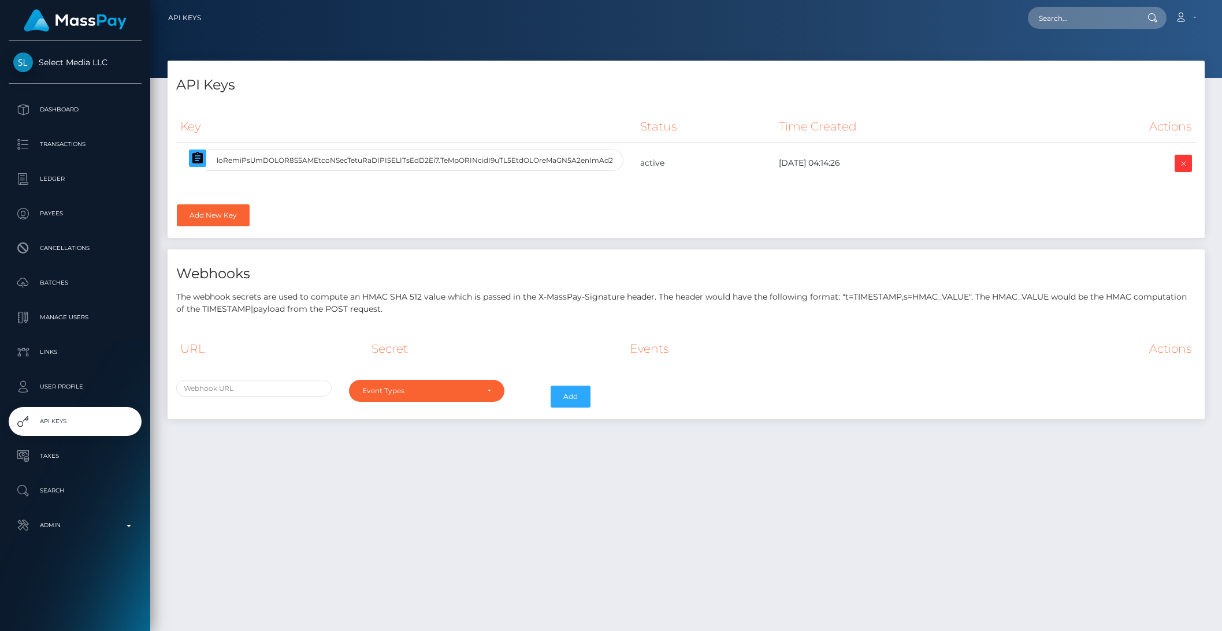
select select
click at [199, 163] on icon "button" at bounding box center [197, 158] width 10 height 12
